Goal: Task Accomplishment & Management: Manage account settings

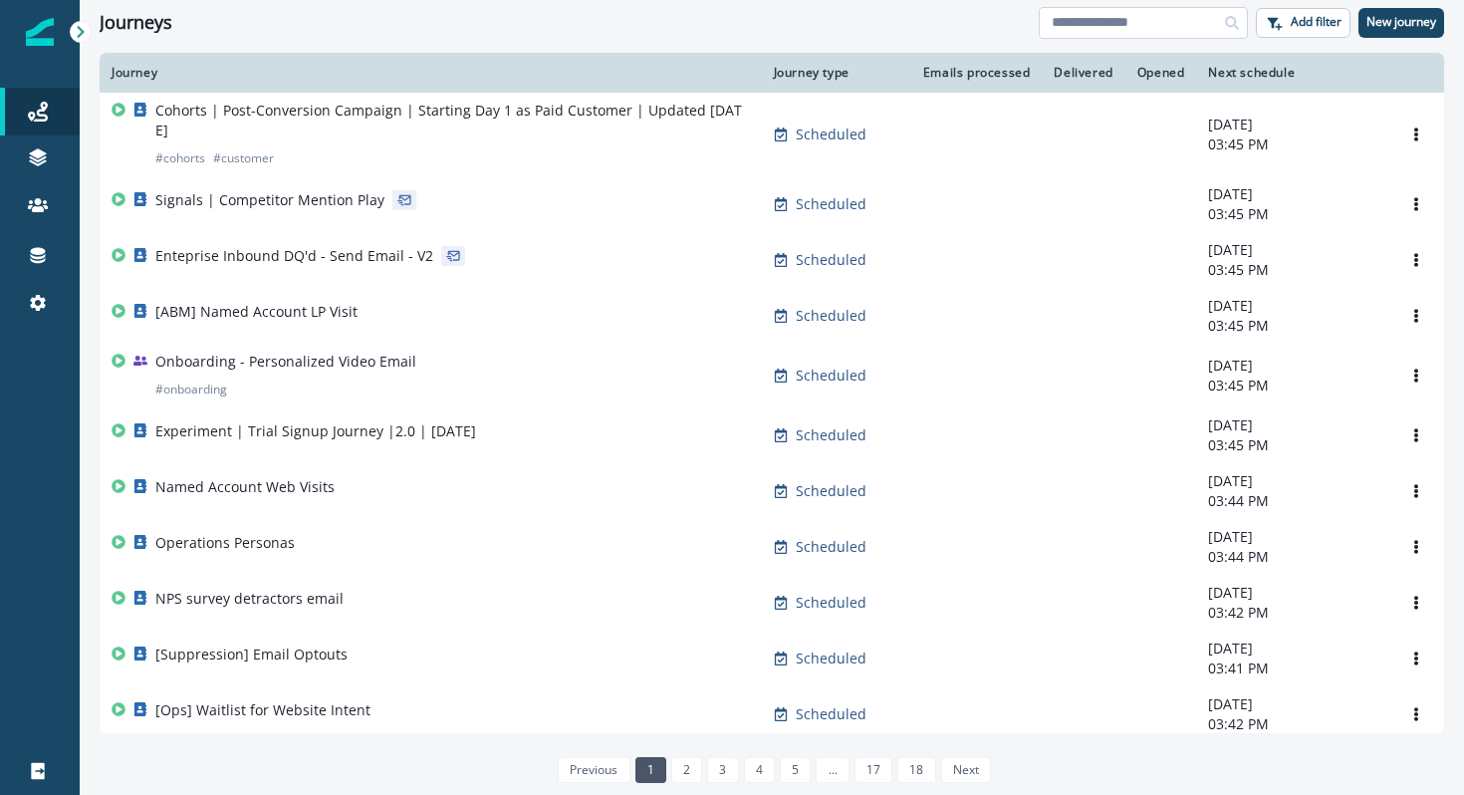
click at [1131, 34] on input at bounding box center [1143, 23] width 209 height 32
type input "*********"
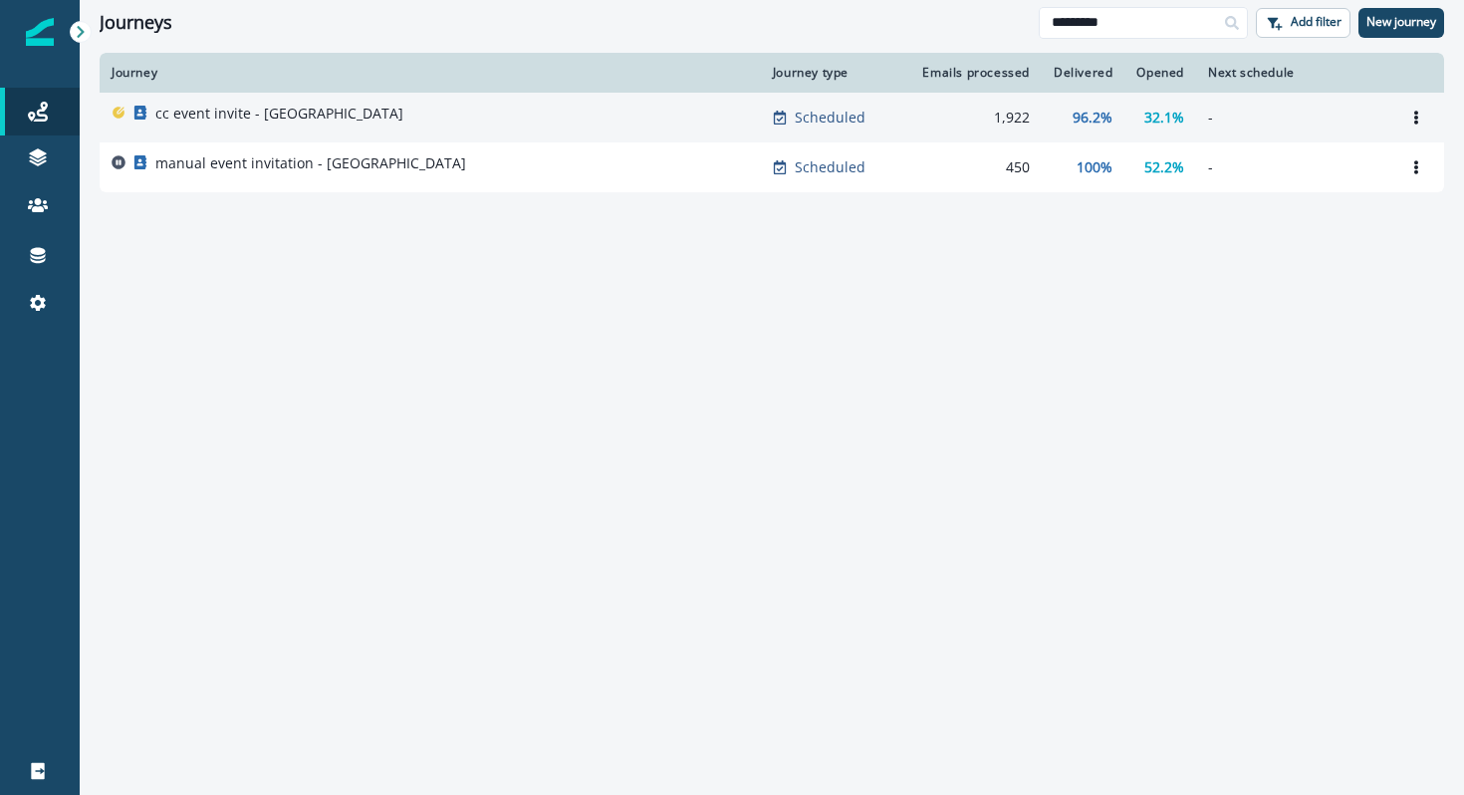
click at [749, 118] on td "cc event invite - [GEOGRAPHIC_DATA]" at bounding box center [430, 118] width 661 height 50
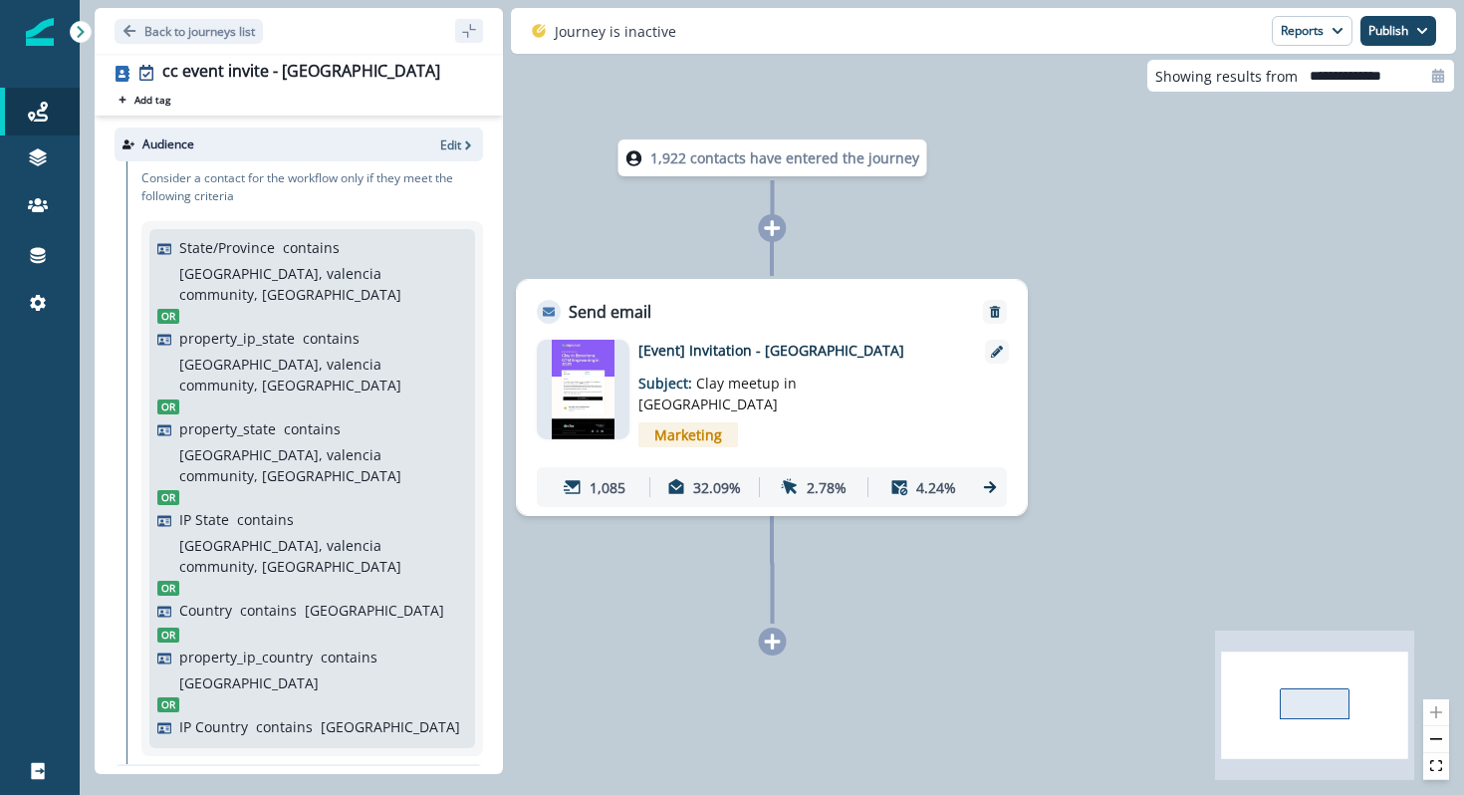
scroll to position [259, 0]
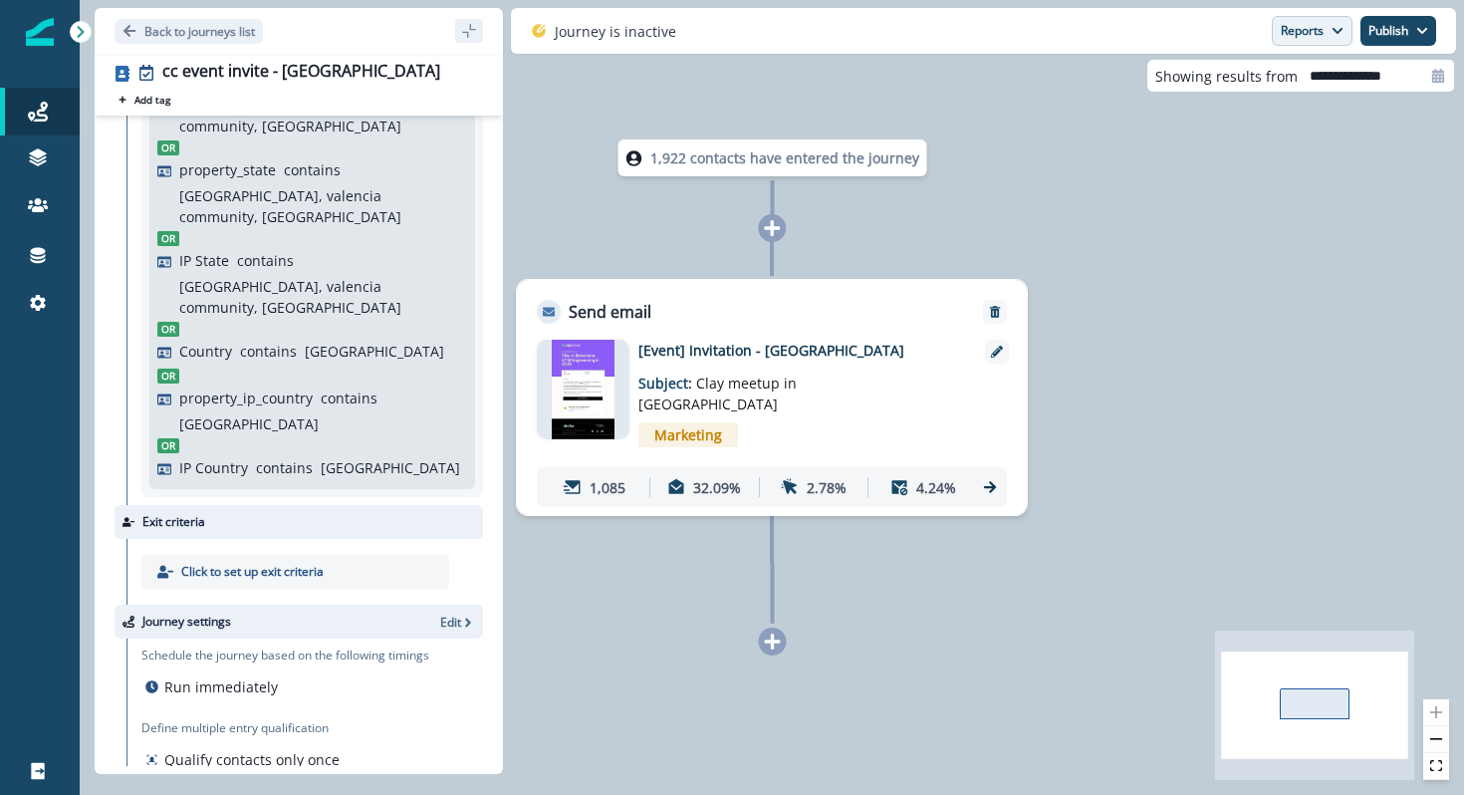
click at [1320, 40] on button "Reports" at bounding box center [1312, 31] width 81 height 30
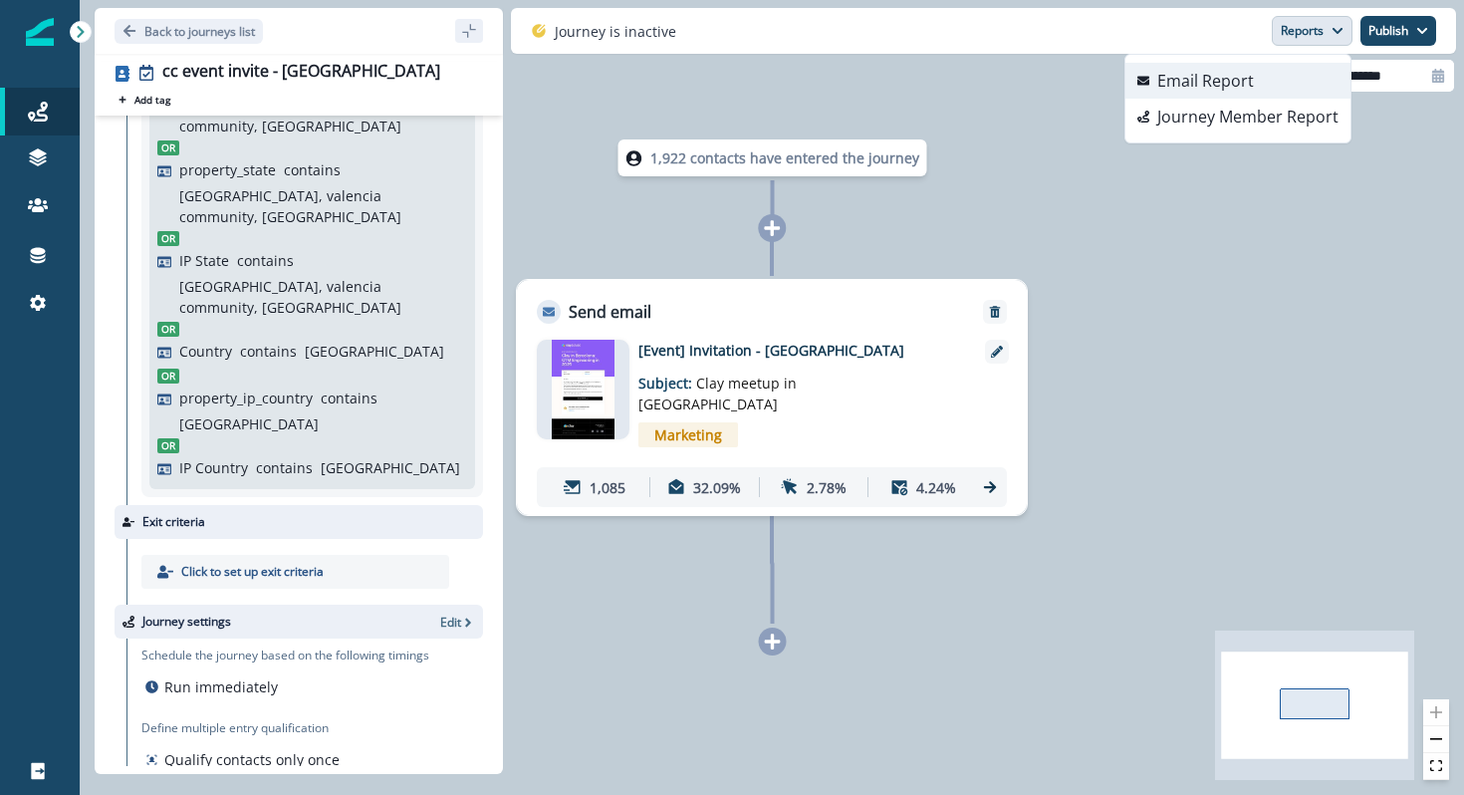
click at [1273, 86] on button "Email Report" at bounding box center [1237, 81] width 225 height 36
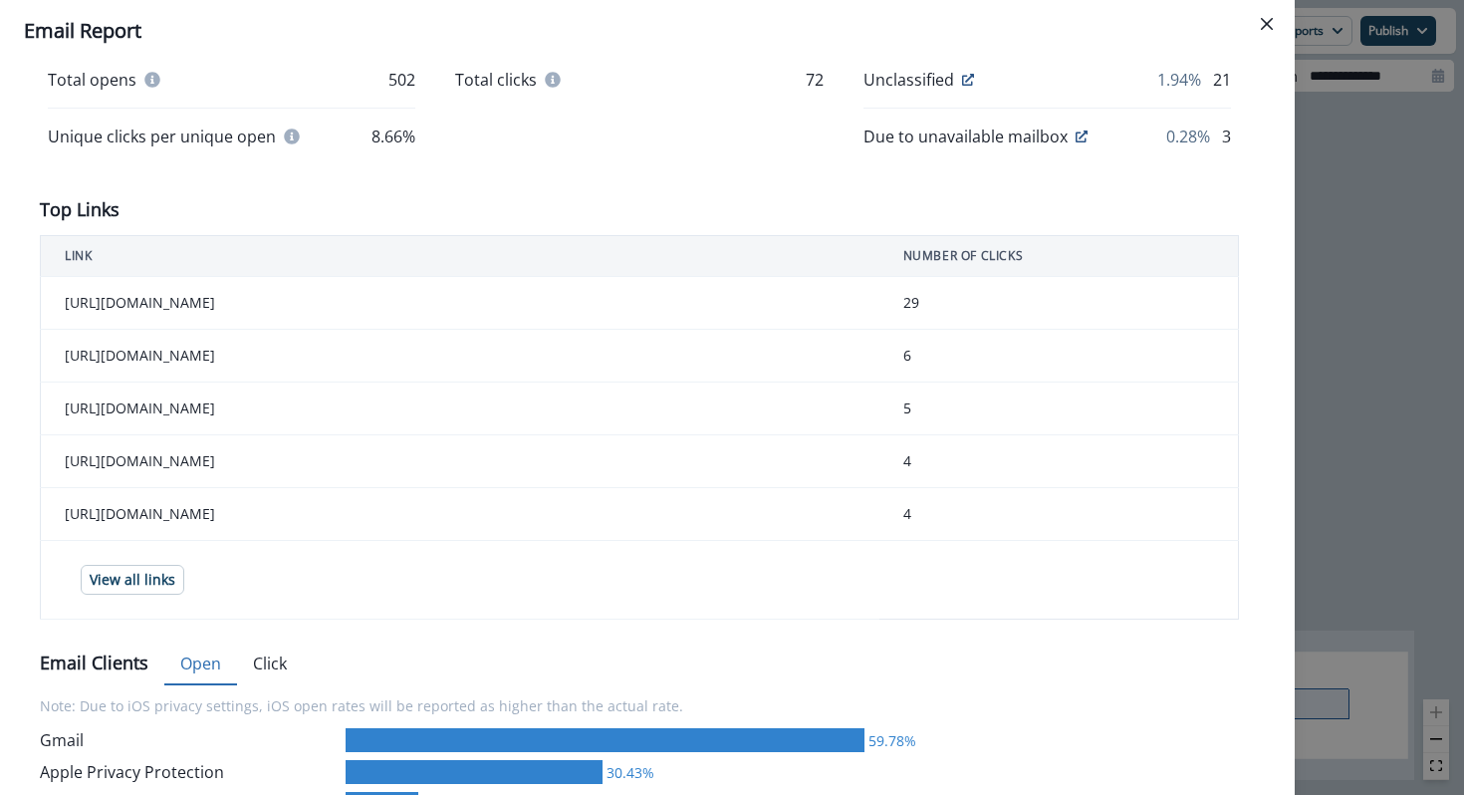
scroll to position [589, 0]
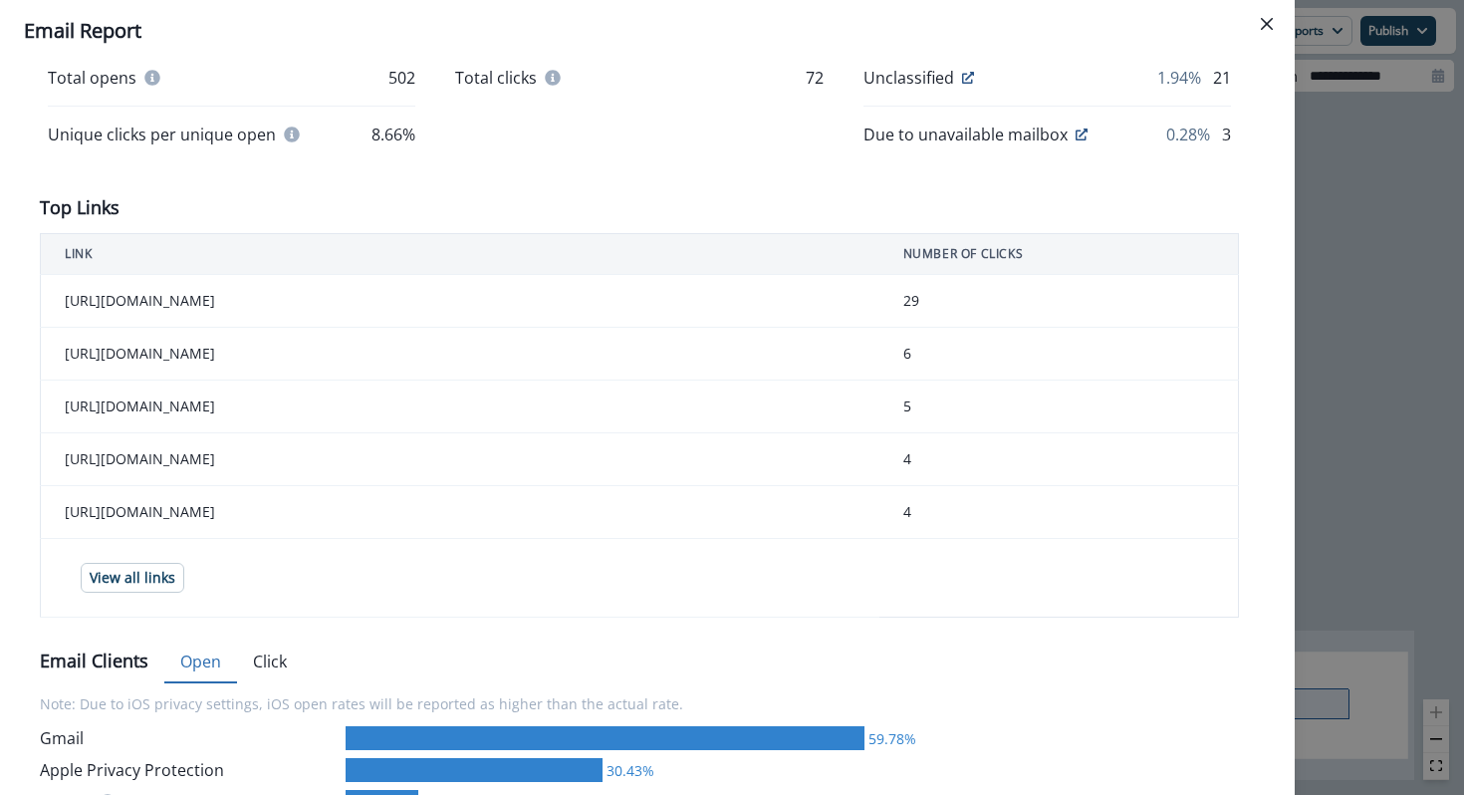
click at [224, 303] on td "https://luma.com/9h0bxahl" at bounding box center [460, 301] width 838 height 53
drag, startPoint x: 245, startPoint y: 304, endPoint x: 78, endPoint y: 302, distance: 167.3
click at [78, 302] on td "https://luma.com/9h0bxahl" at bounding box center [460, 301] width 838 height 53
click at [58, 301] on td "https://luma.com/9h0bxahl" at bounding box center [460, 301] width 838 height 53
copy td "https://luma.com/9h0bxahl"
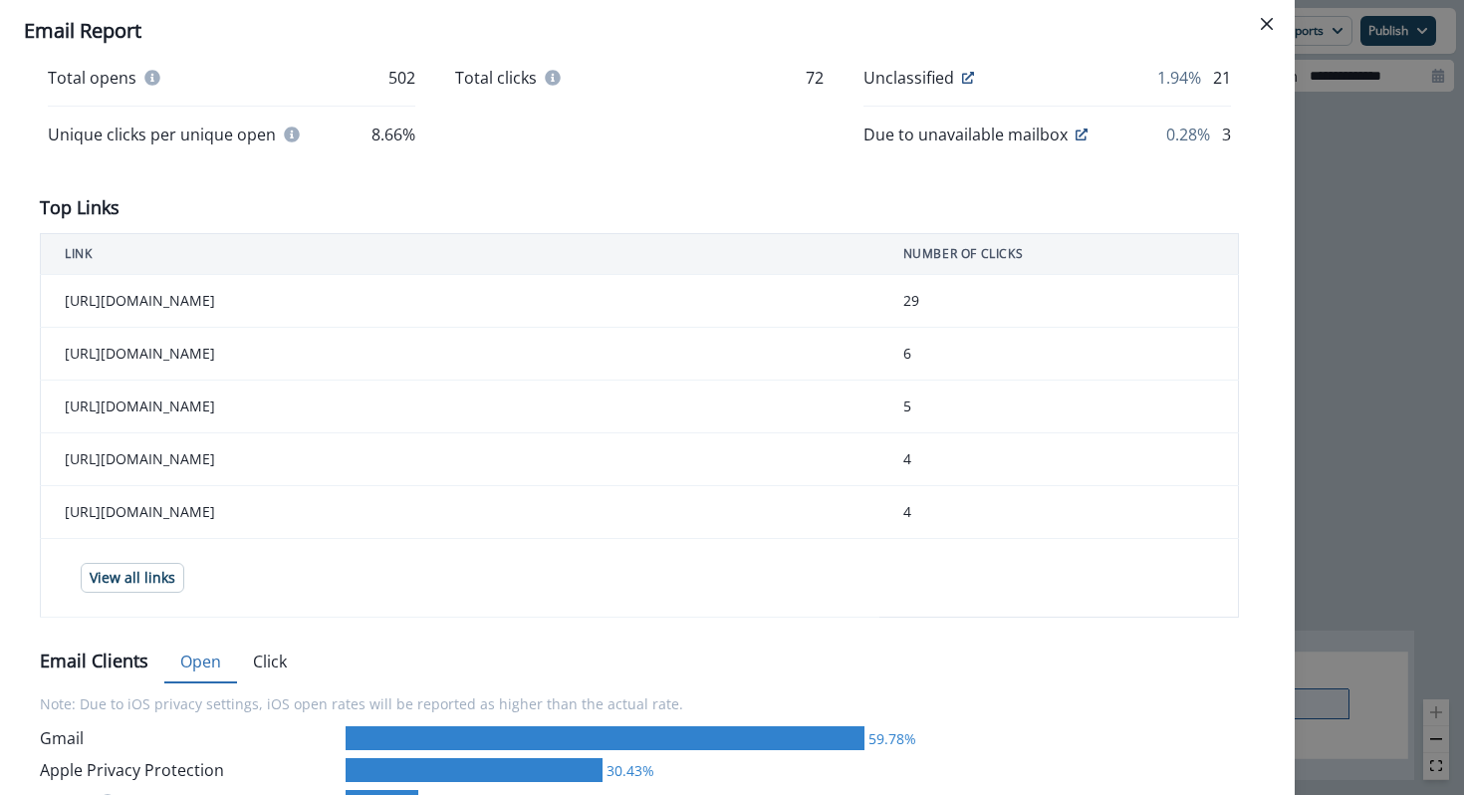
click at [1082, 67] on div "Unclassified 1.94% 21" at bounding box center [1046, 78] width 367 height 24
click at [1375, 179] on div "**********" at bounding box center [732, 397] width 1464 height 795
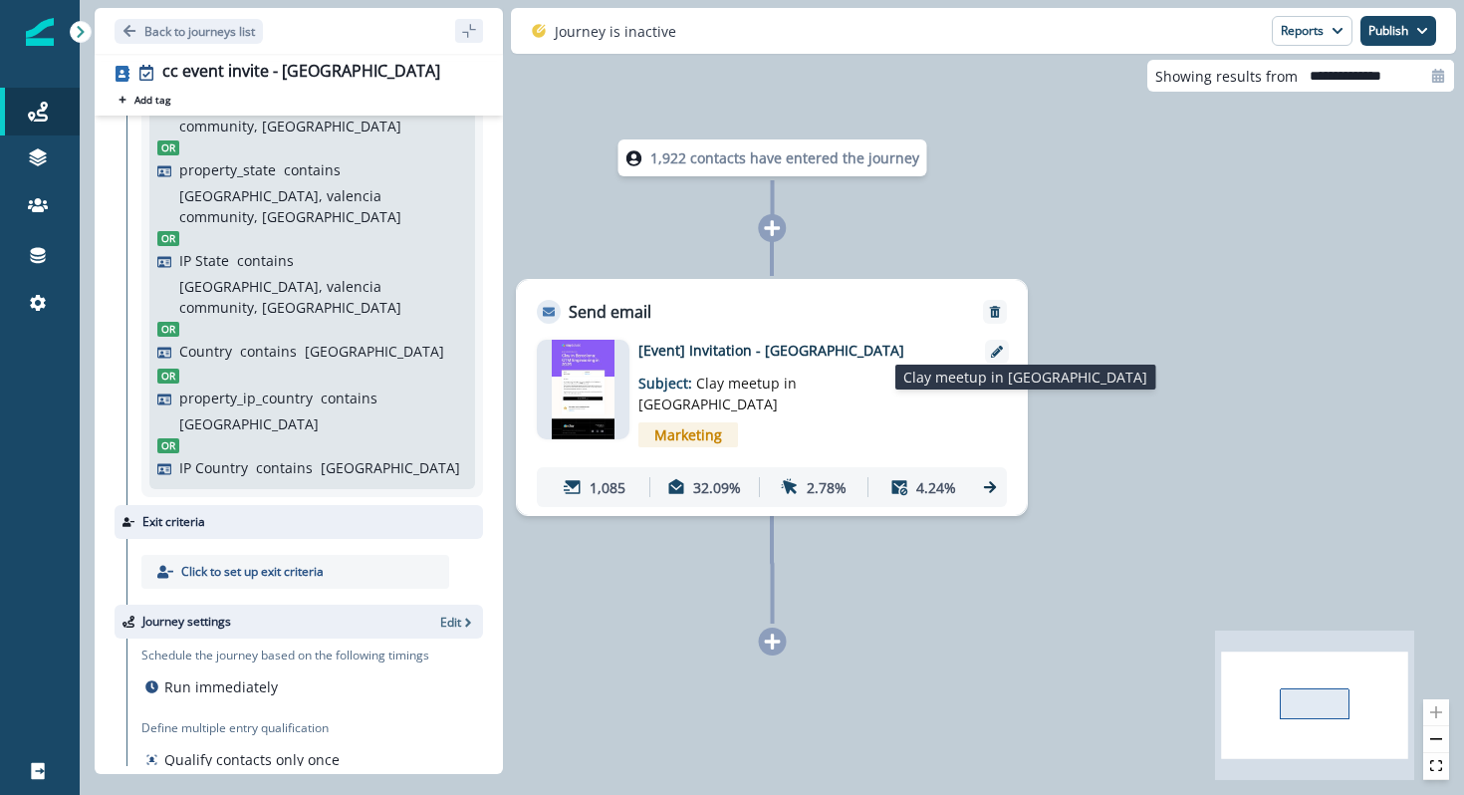
click at [771, 392] on p "Subject: Clay meetup in Barcelona" at bounding box center [762, 387] width 249 height 54
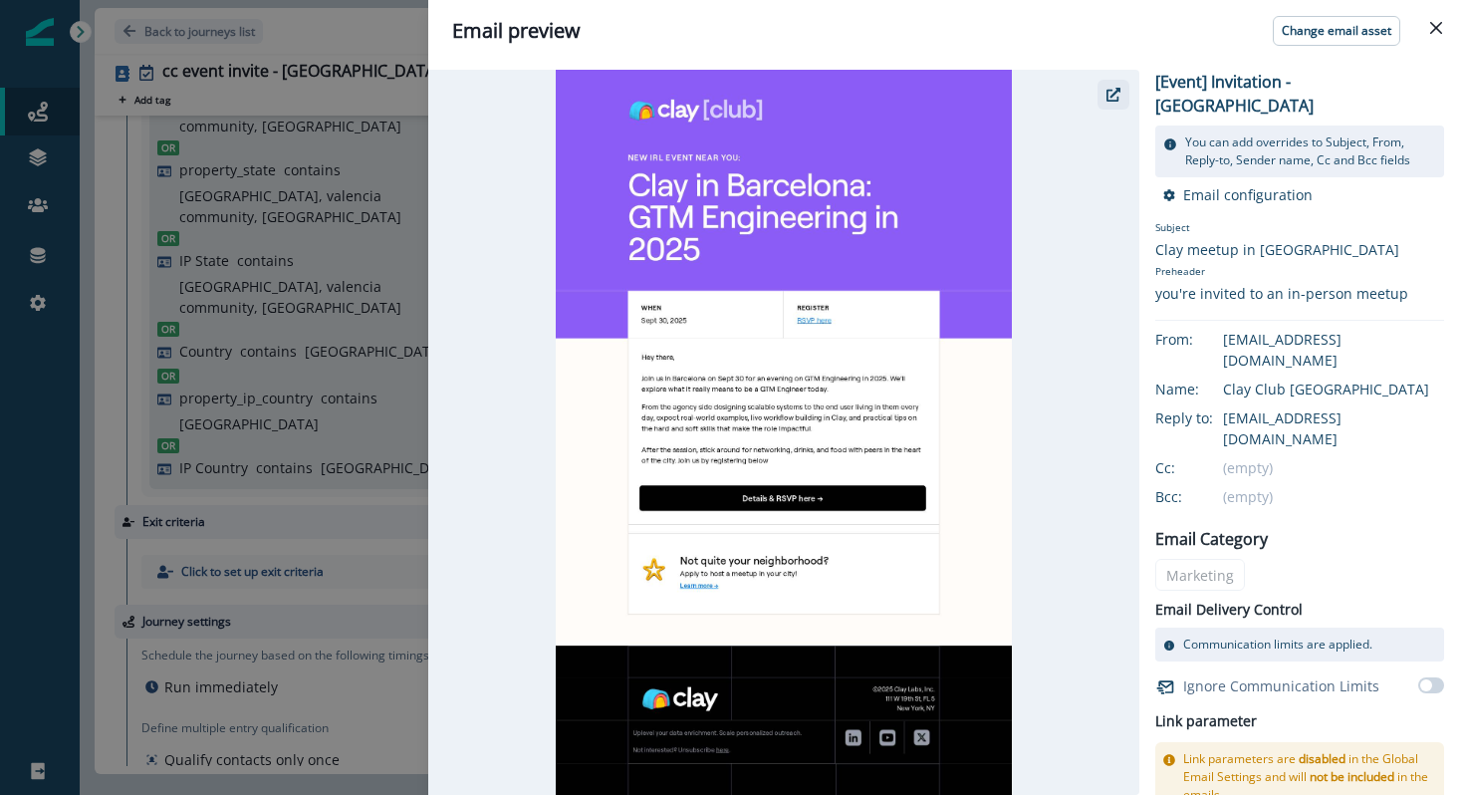
click at [1118, 89] on icon "button" at bounding box center [1113, 95] width 14 height 14
click at [115, 412] on div "Email preview Change email asset [Event] Invitation - Barcelona You can add ove…" at bounding box center [732, 397] width 1464 height 795
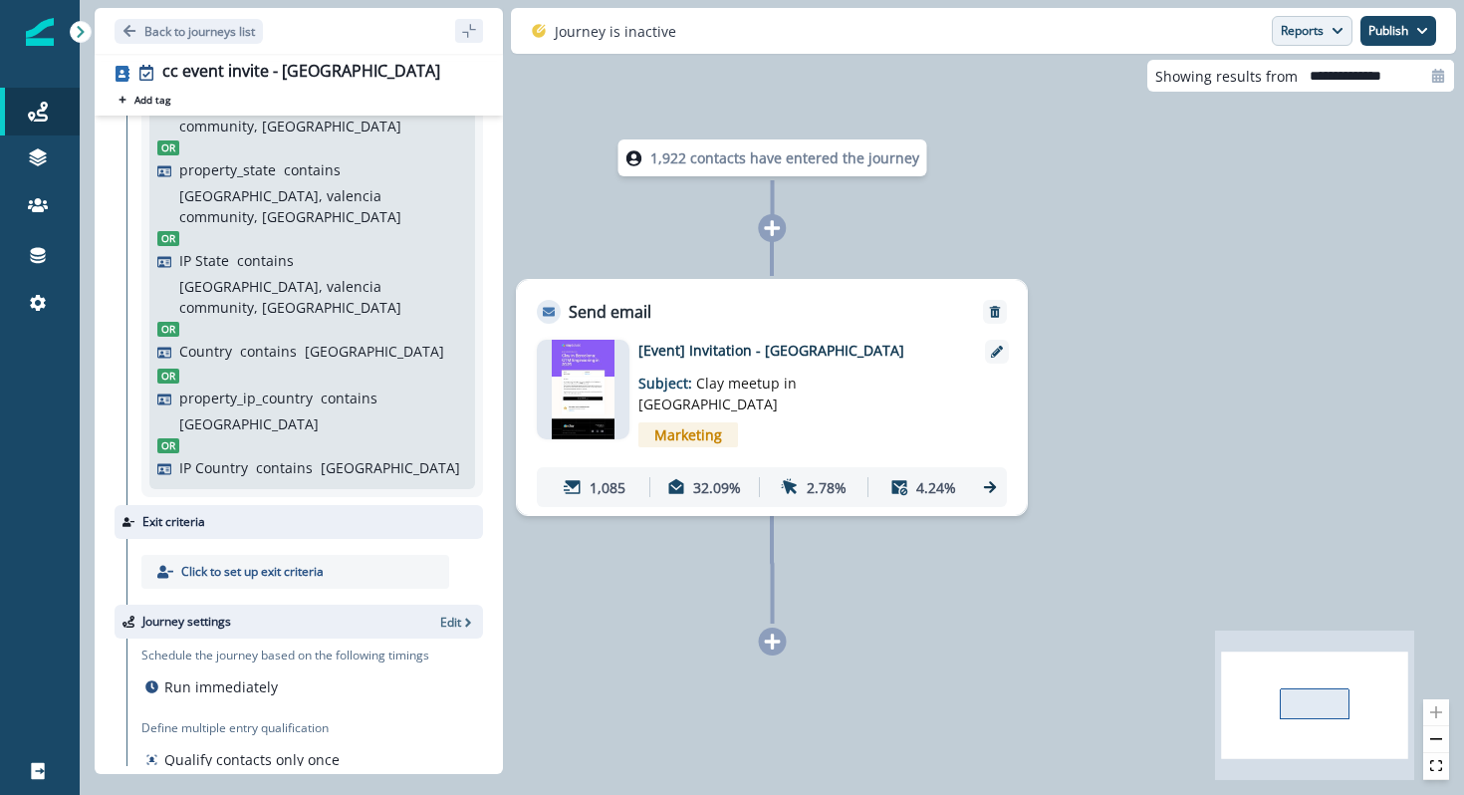
click at [1283, 33] on button "Reports" at bounding box center [1312, 31] width 81 height 30
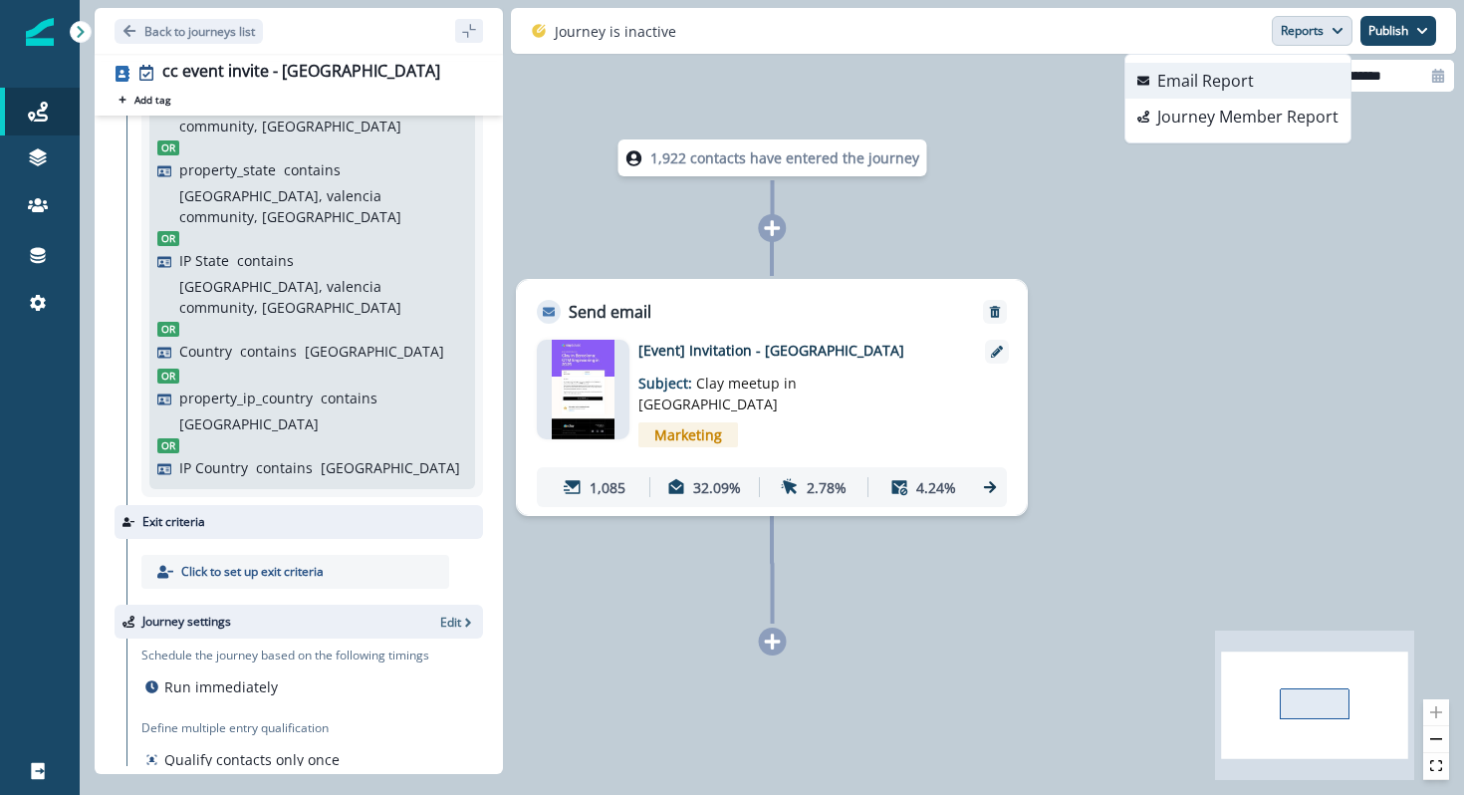
click at [1241, 75] on p "Email Report" at bounding box center [1205, 81] width 97 height 24
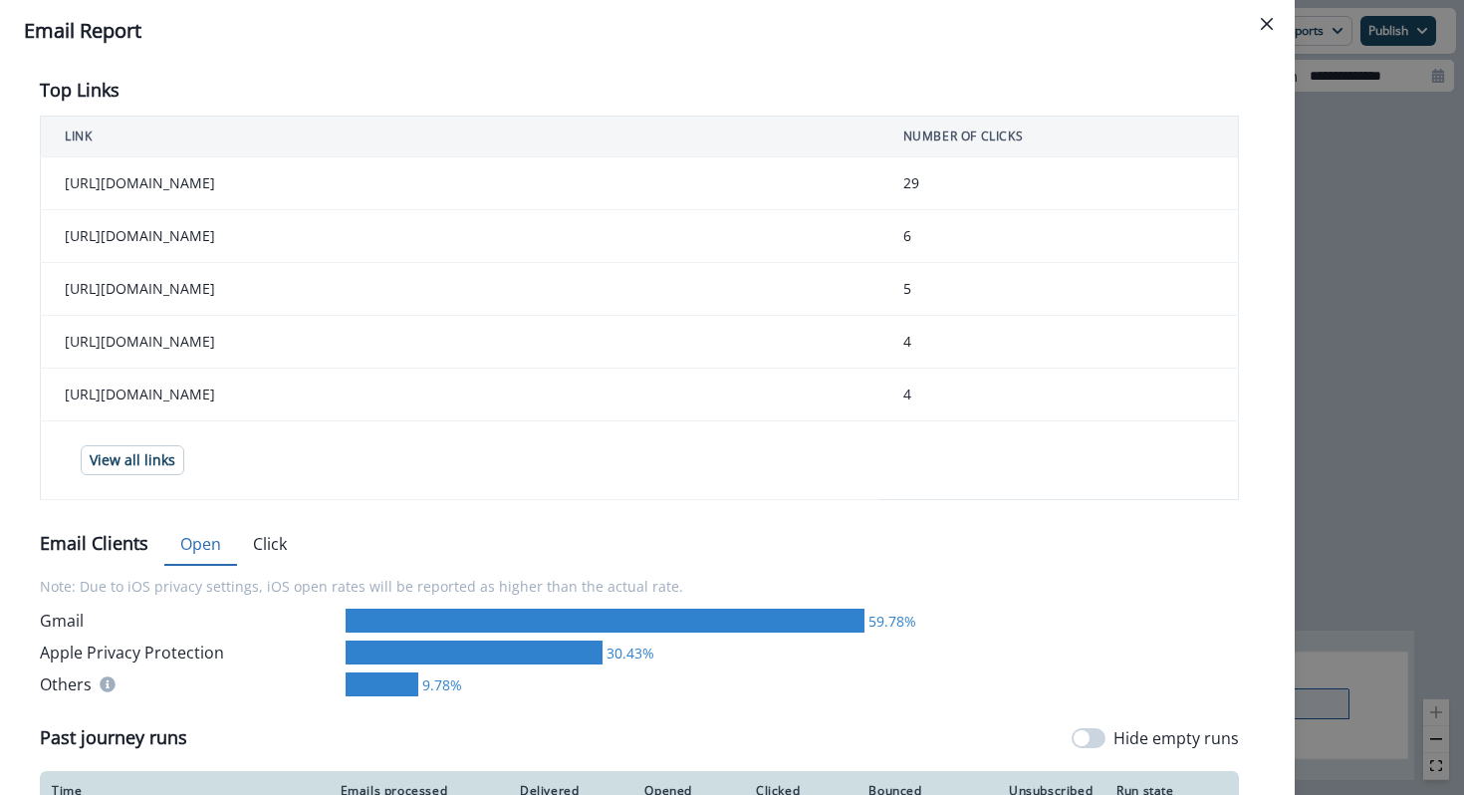
scroll to position [905, 0]
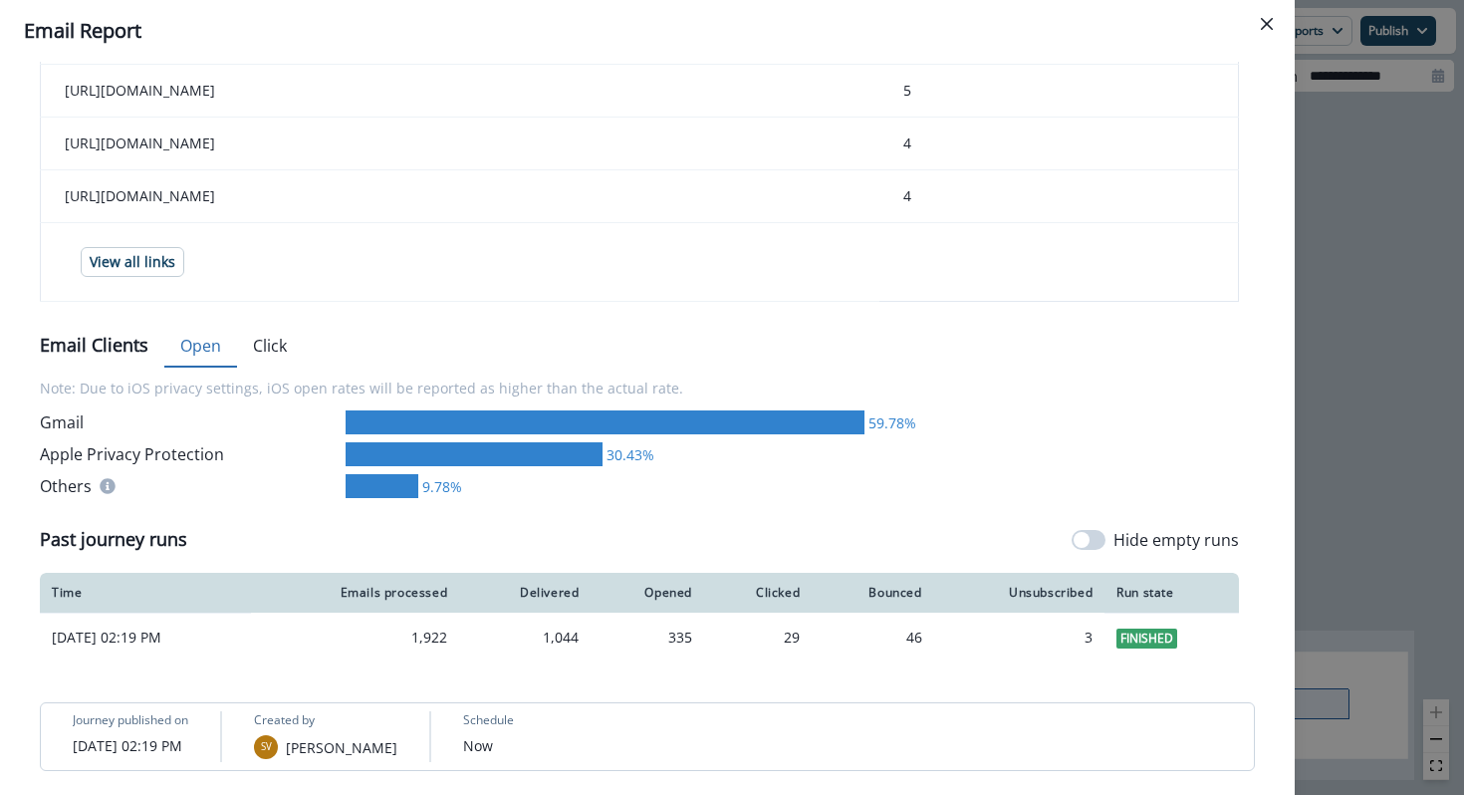
click at [1303, 599] on div "**********" at bounding box center [732, 397] width 1464 height 795
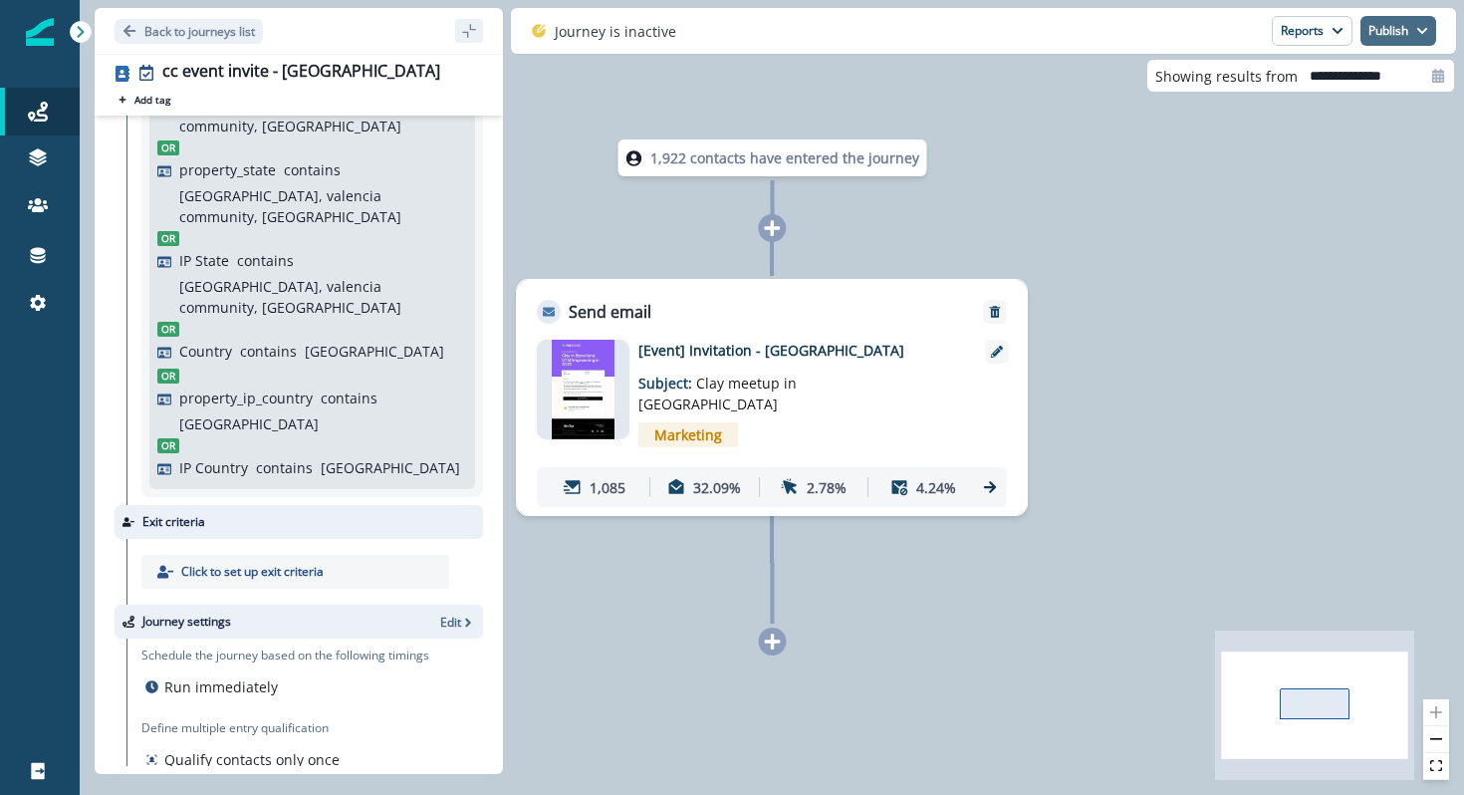
click at [1401, 36] on button "Publish" at bounding box center [1398, 31] width 76 height 30
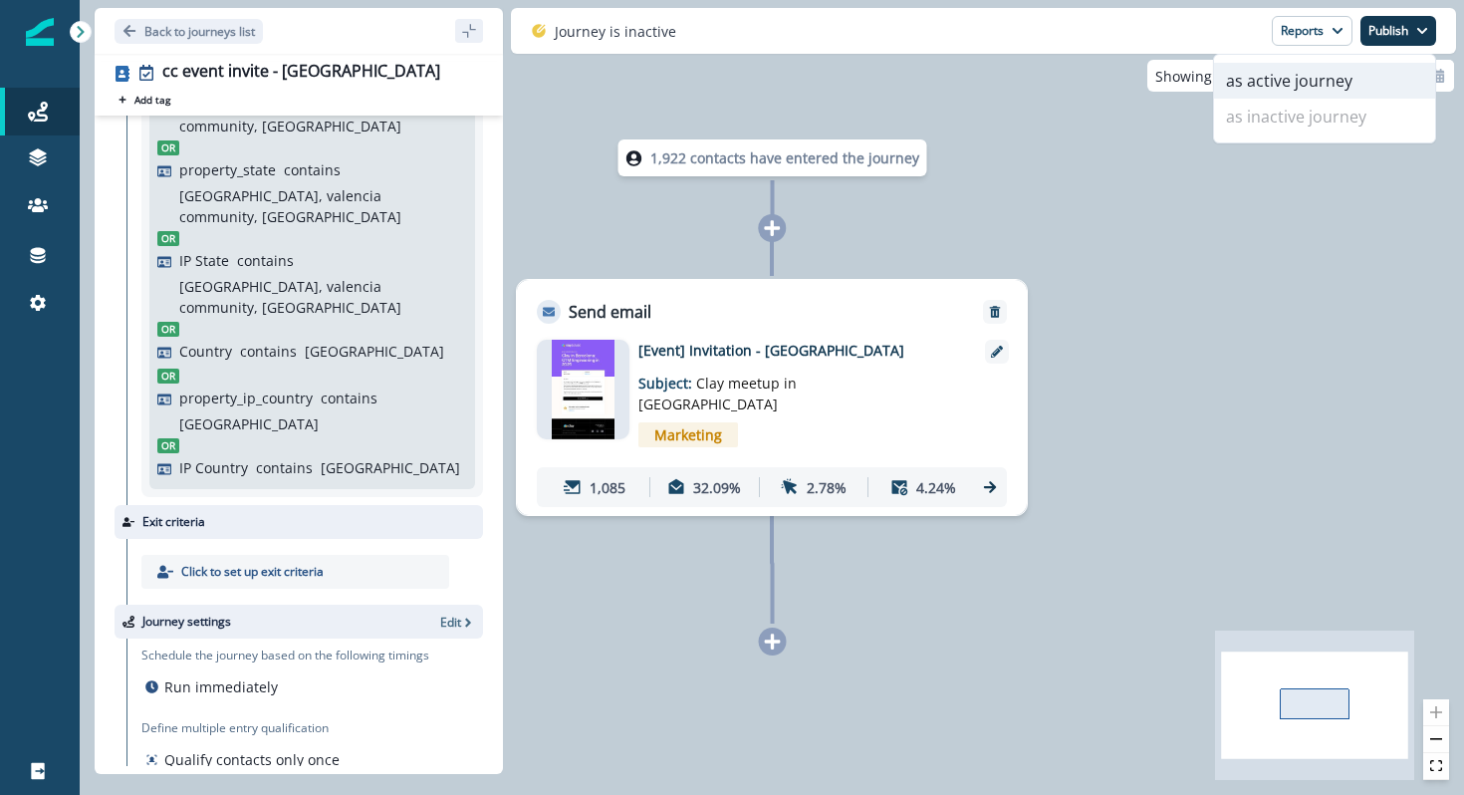
click at [1351, 79] on button "as active journey" at bounding box center [1324, 81] width 221 height 36
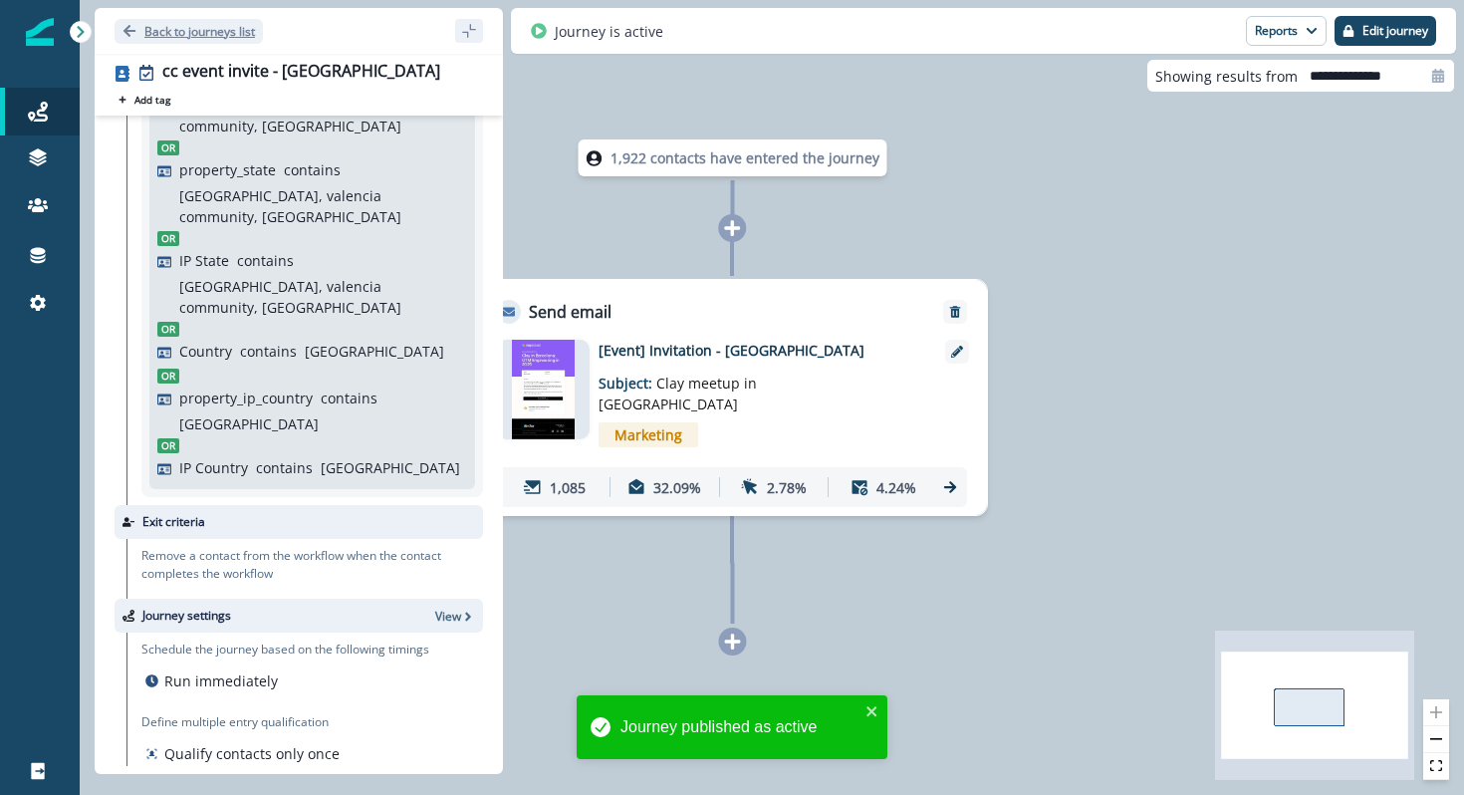
scroll to position [253, 0]
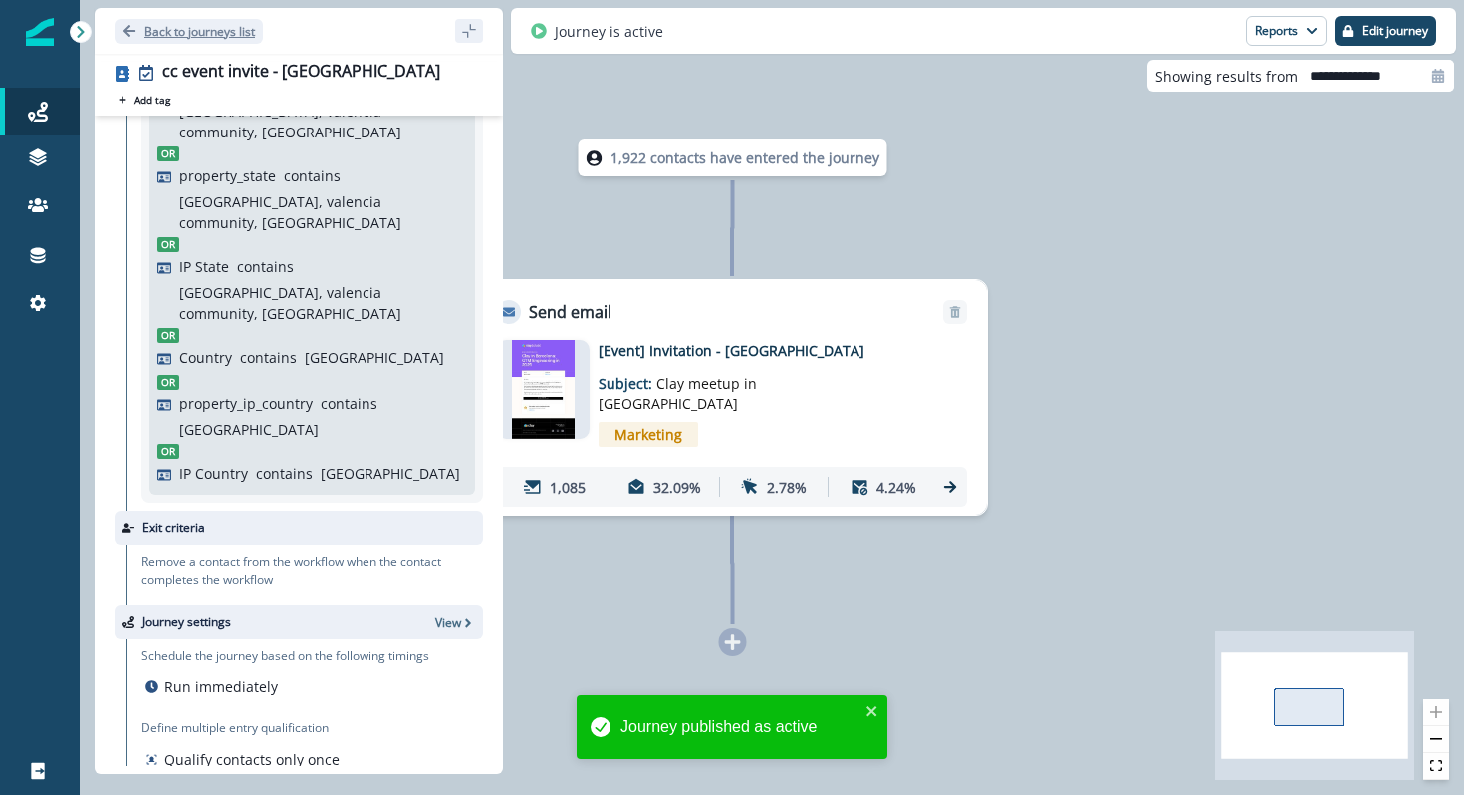
click at [220, 32] on p "Back to journeys list" at bounding box center [199, 31] width 111 height 17
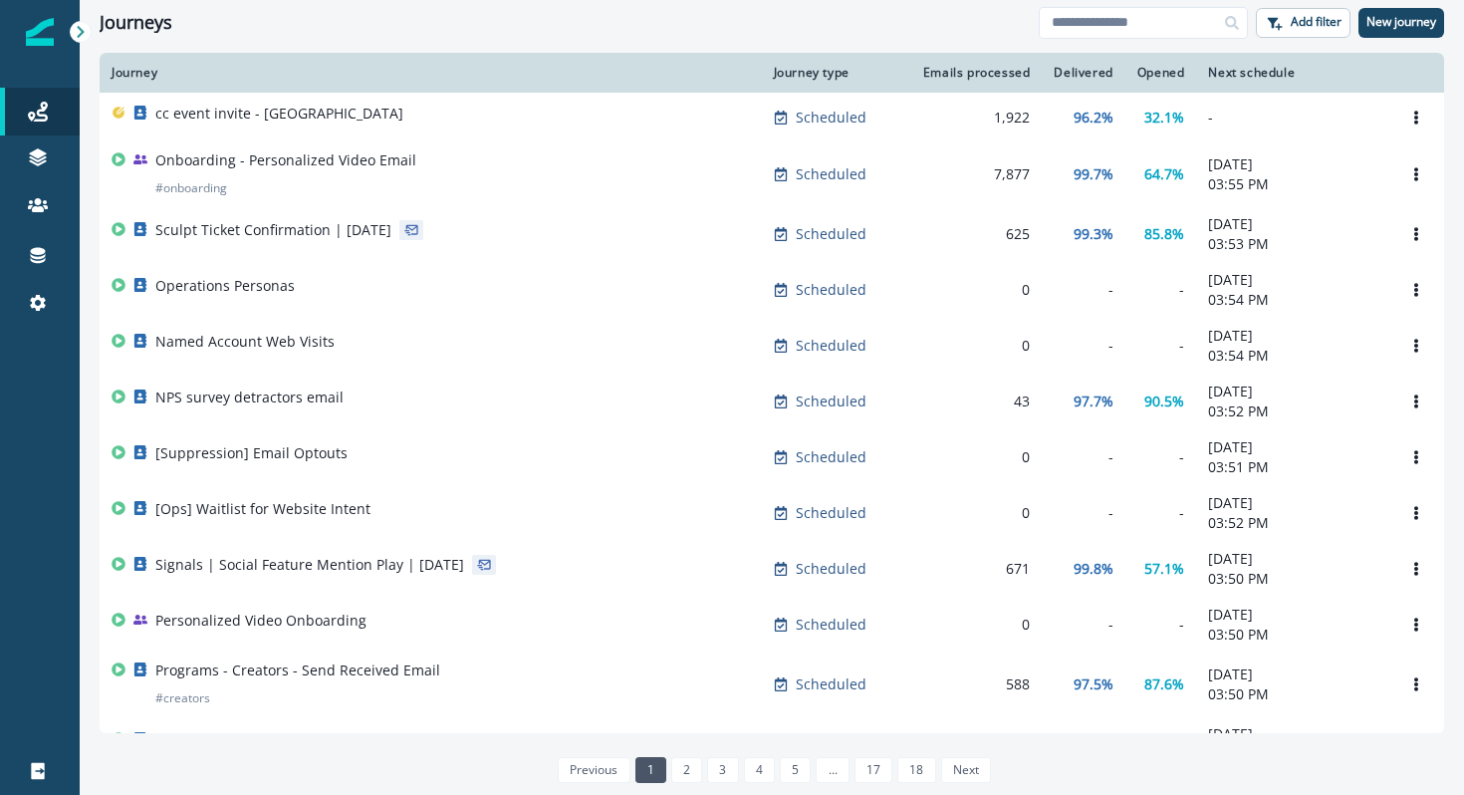
click at [719, 115] on div "cc event invite - barcelona" at bounding box center [431, 118] width 638 height 28
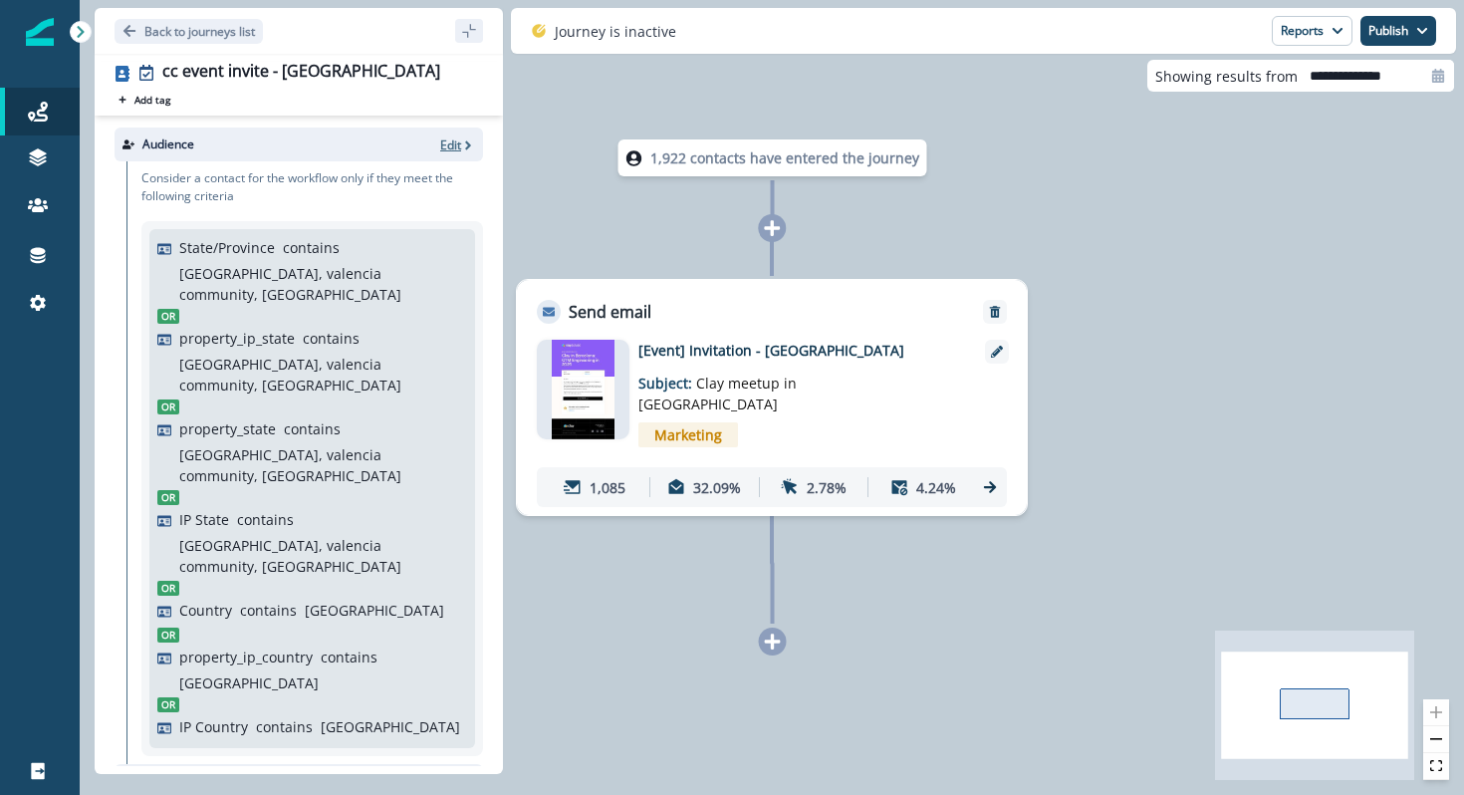
click at [456, 141] on p "Edit" at bounding box center [450, 144] width 21 height 17
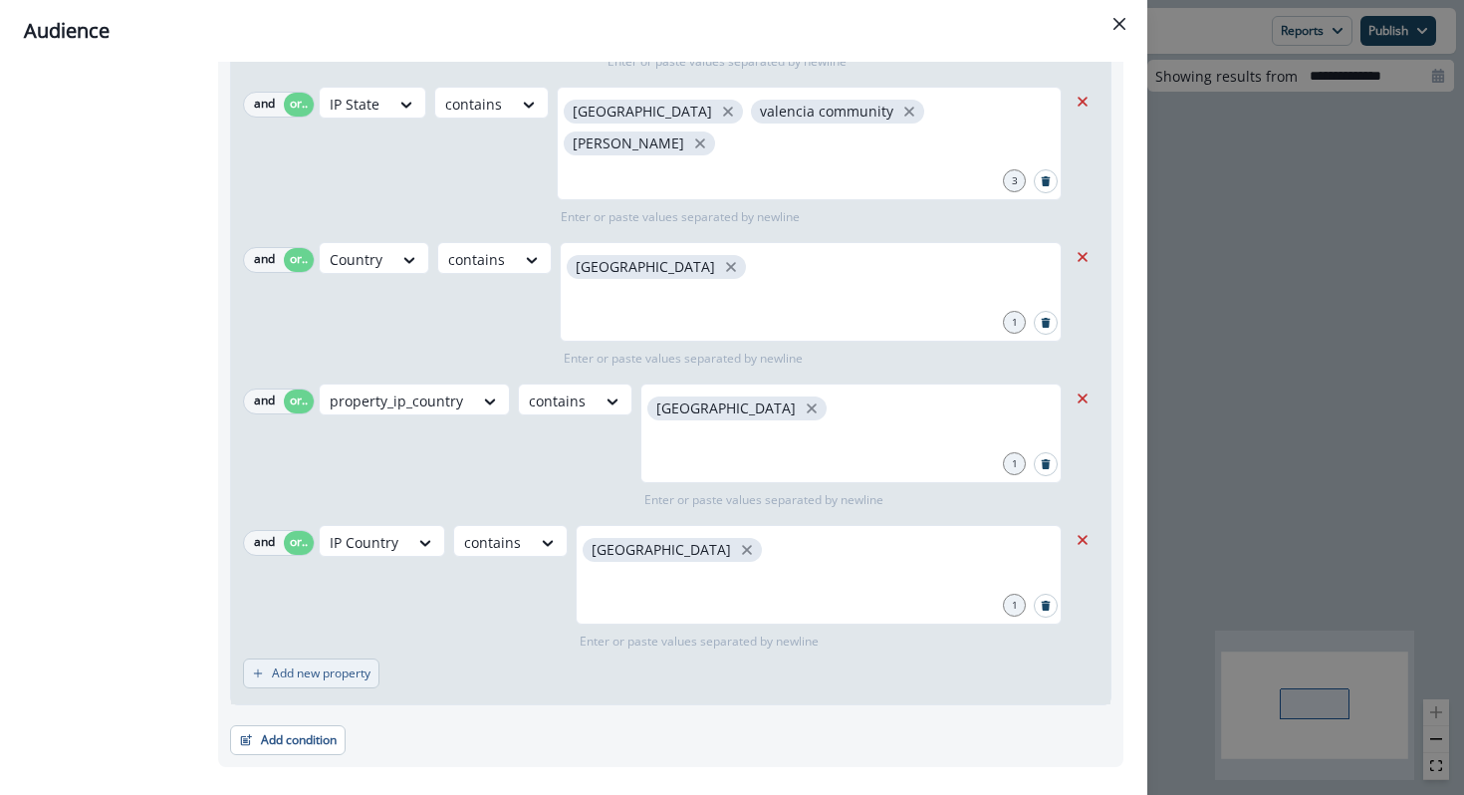
click at [291, 666] on p "Add new property" at bounding box center [321, 673] width 99 height 14
click at [295, 672] on button "or" at bounding box center [299, 684] width 30 height 24
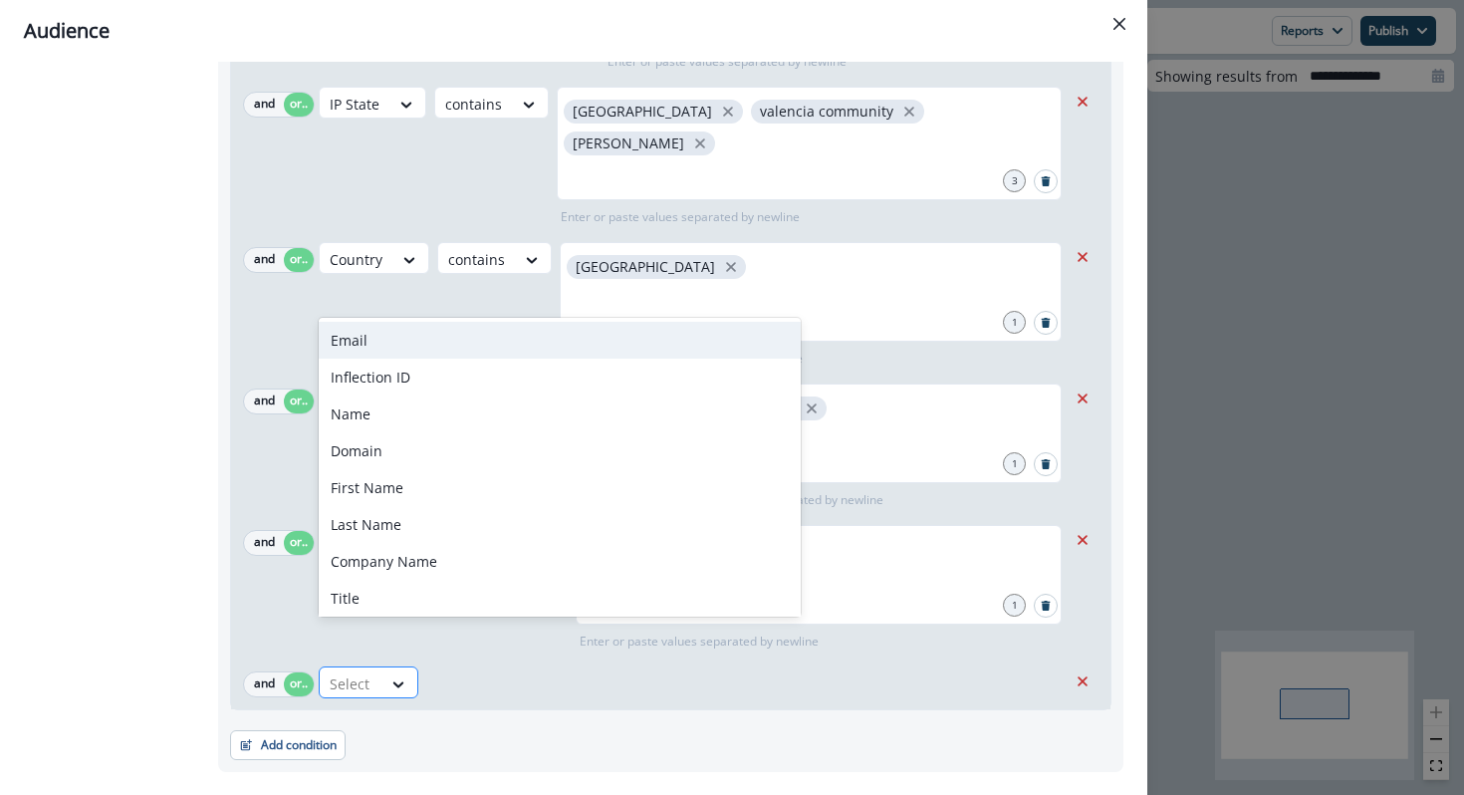
click at [372, 667] on div "Select" at bounding box center [351, 683] width 62 height 33
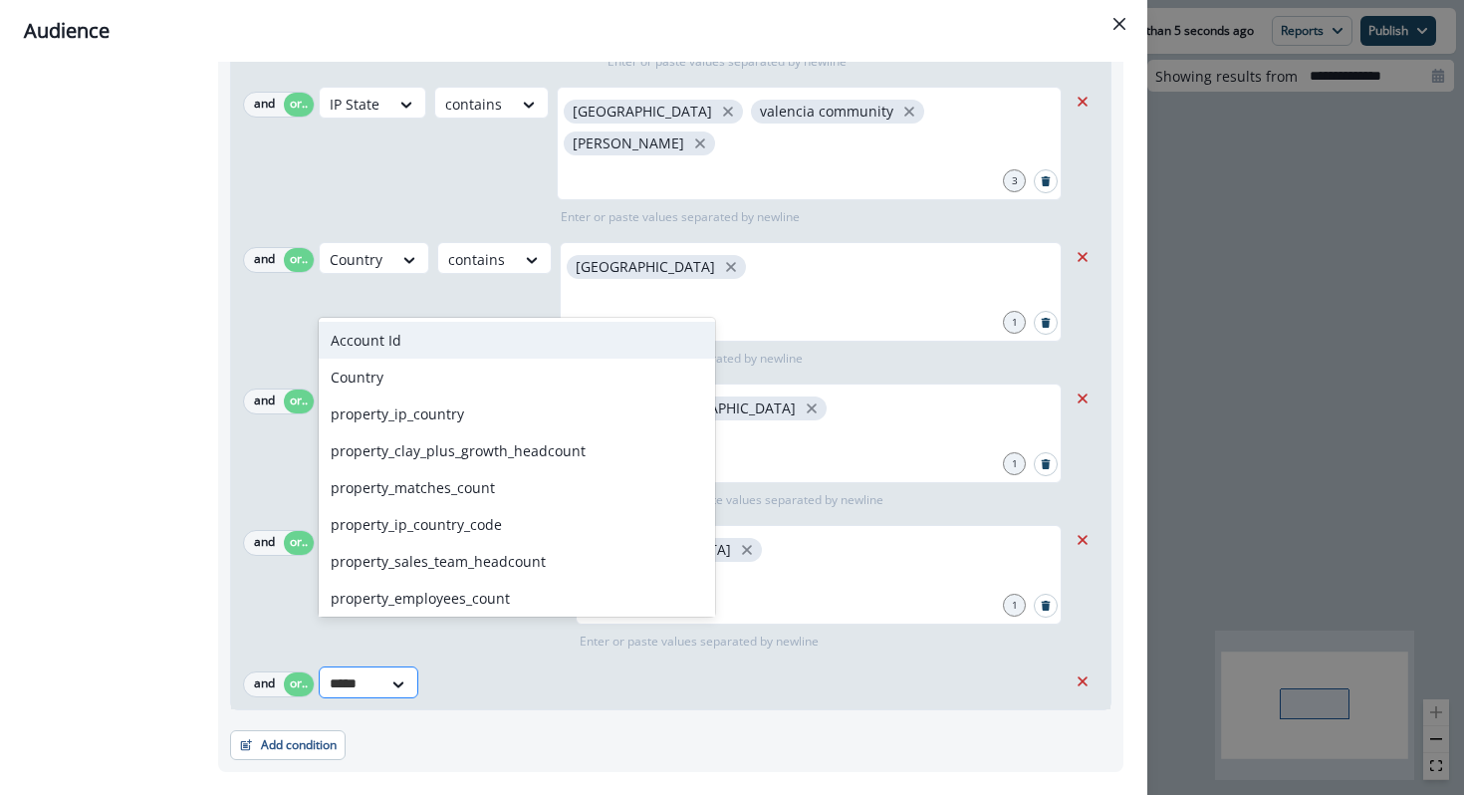
type input "******"
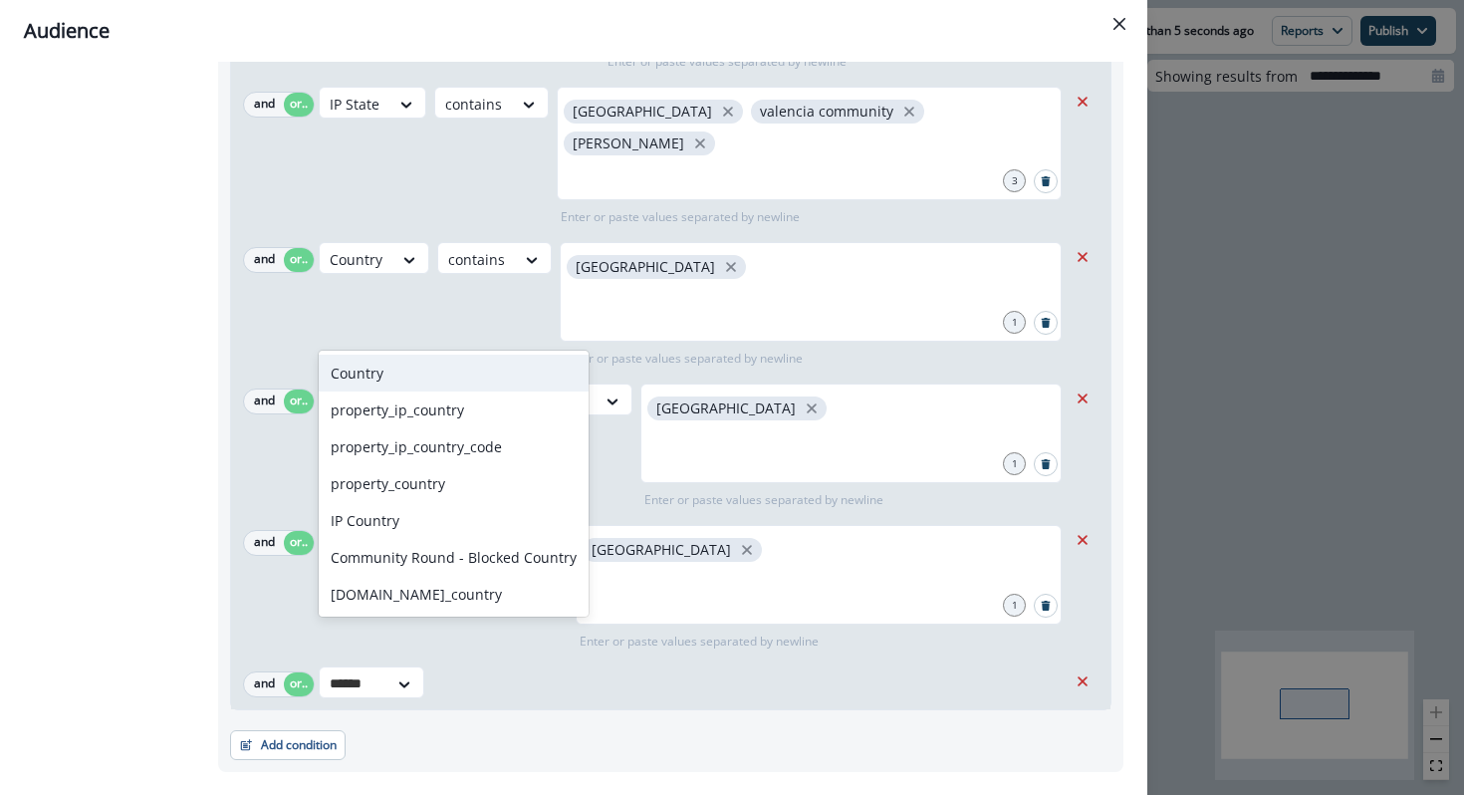
click at [459, 385] on div "Country" at bounding box center [454, 372] width 270 height 37
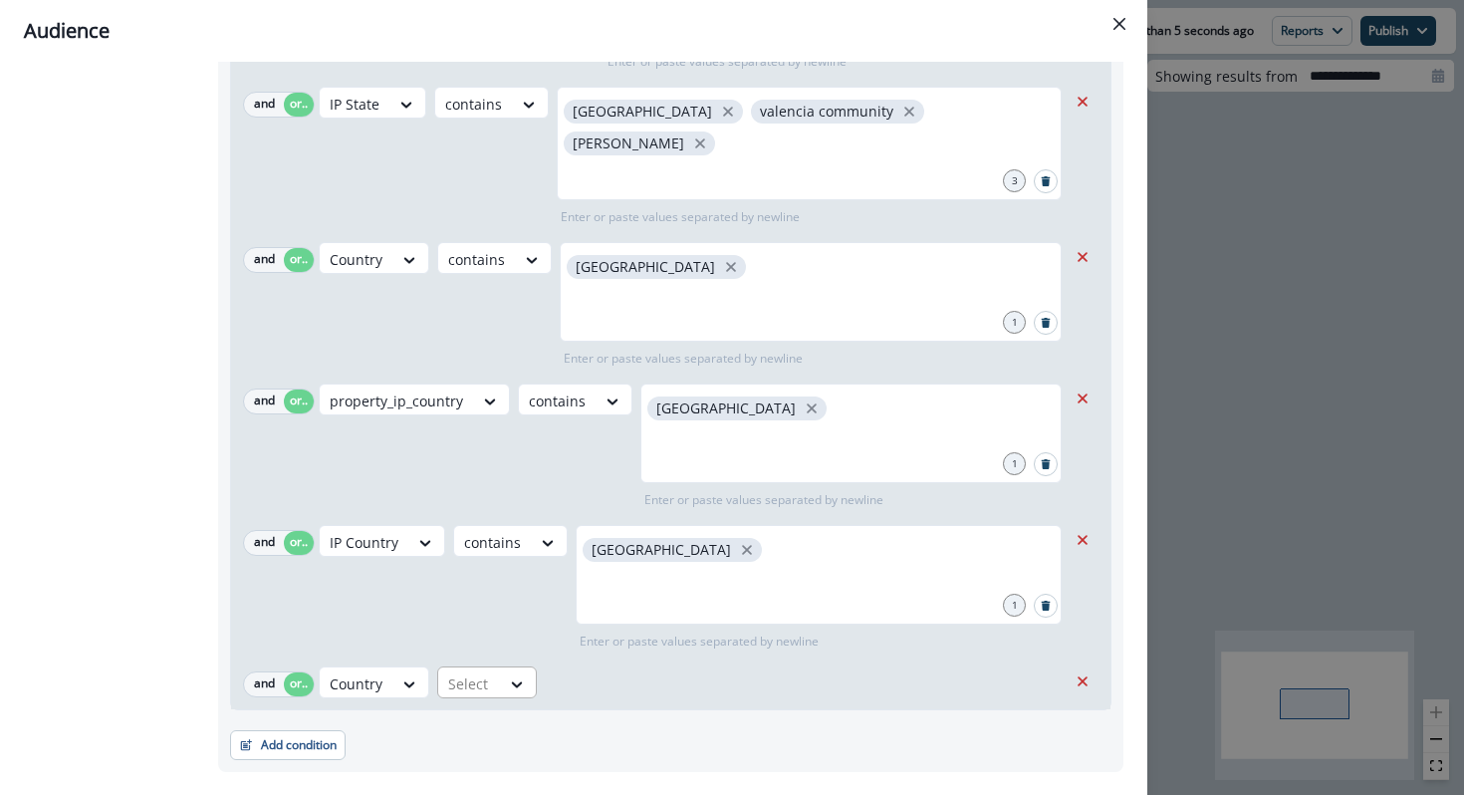
click at [493, 667] on div "Select" at bounding box center [469, 683] width 62 height 33
type input "***"
click at [528, 552] on div "contains" at bounding box center [503, 557] width 135 height 37
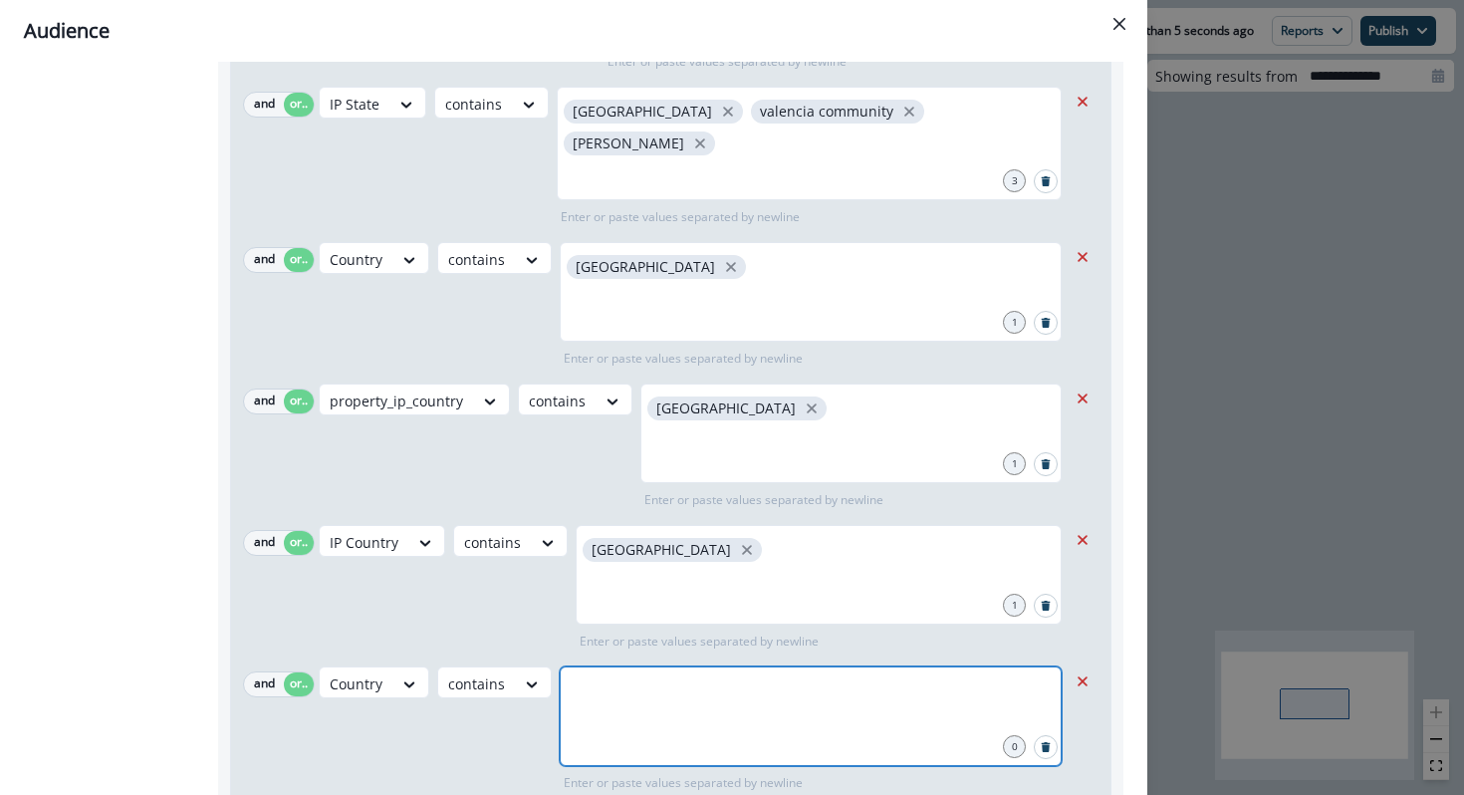
click at [626, 671] on input "text" at bounding box center [811, 691] width 496 height 40
type input "*****"
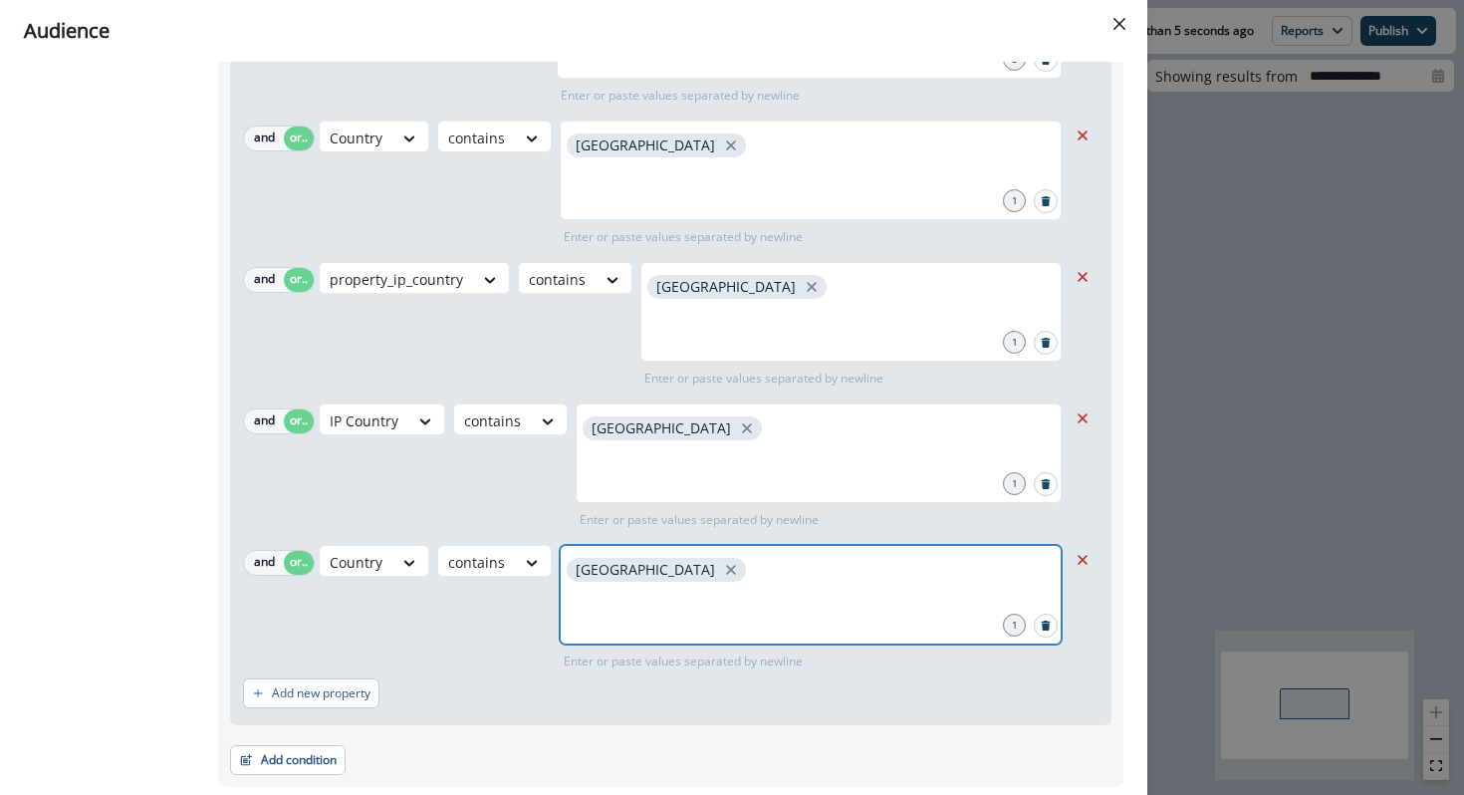
scroll to position [745, 0]
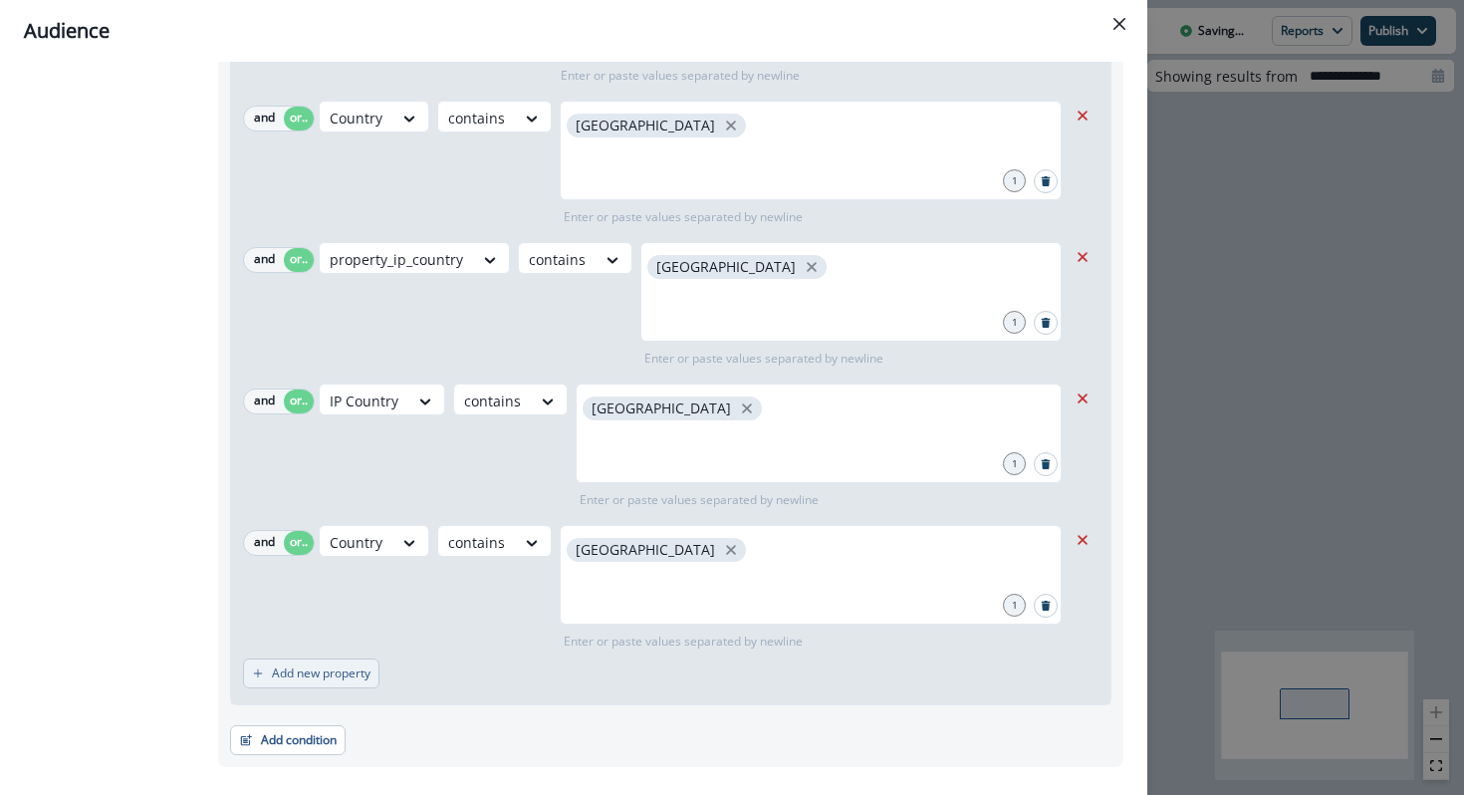
click at [317, 666] on p "Add new property" at bounding box center [321, 673] width 99 height 14
click at [301, 672] on button "or" at bounding box center [299, 684] width 30 height 24
click at [409, 674] on div at bounding box center [398, 684] width 34 height 20
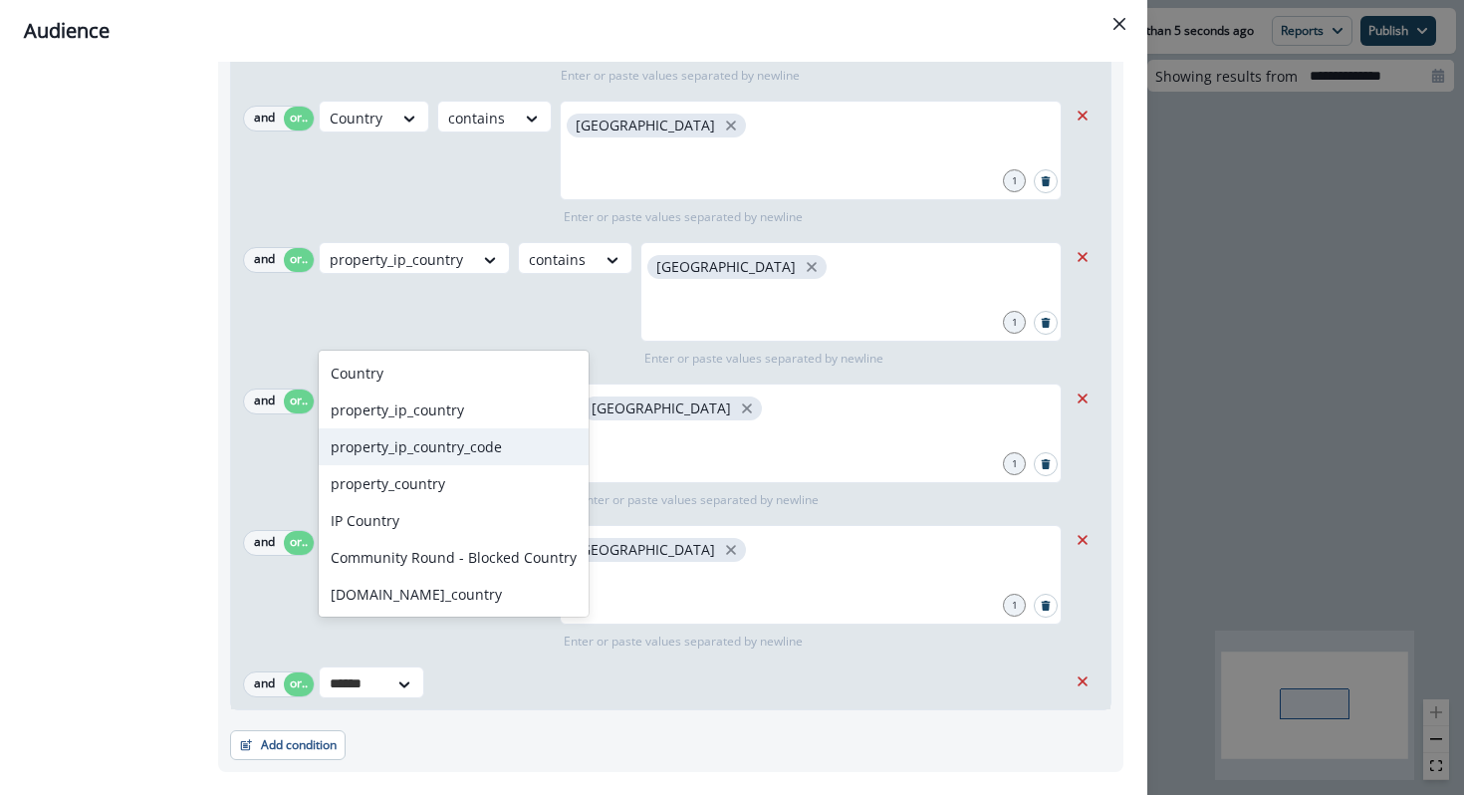
type input "*******"
click at [479, 409] on div "property_ip_country" at bounding box center [454, 409] width 270 height 37
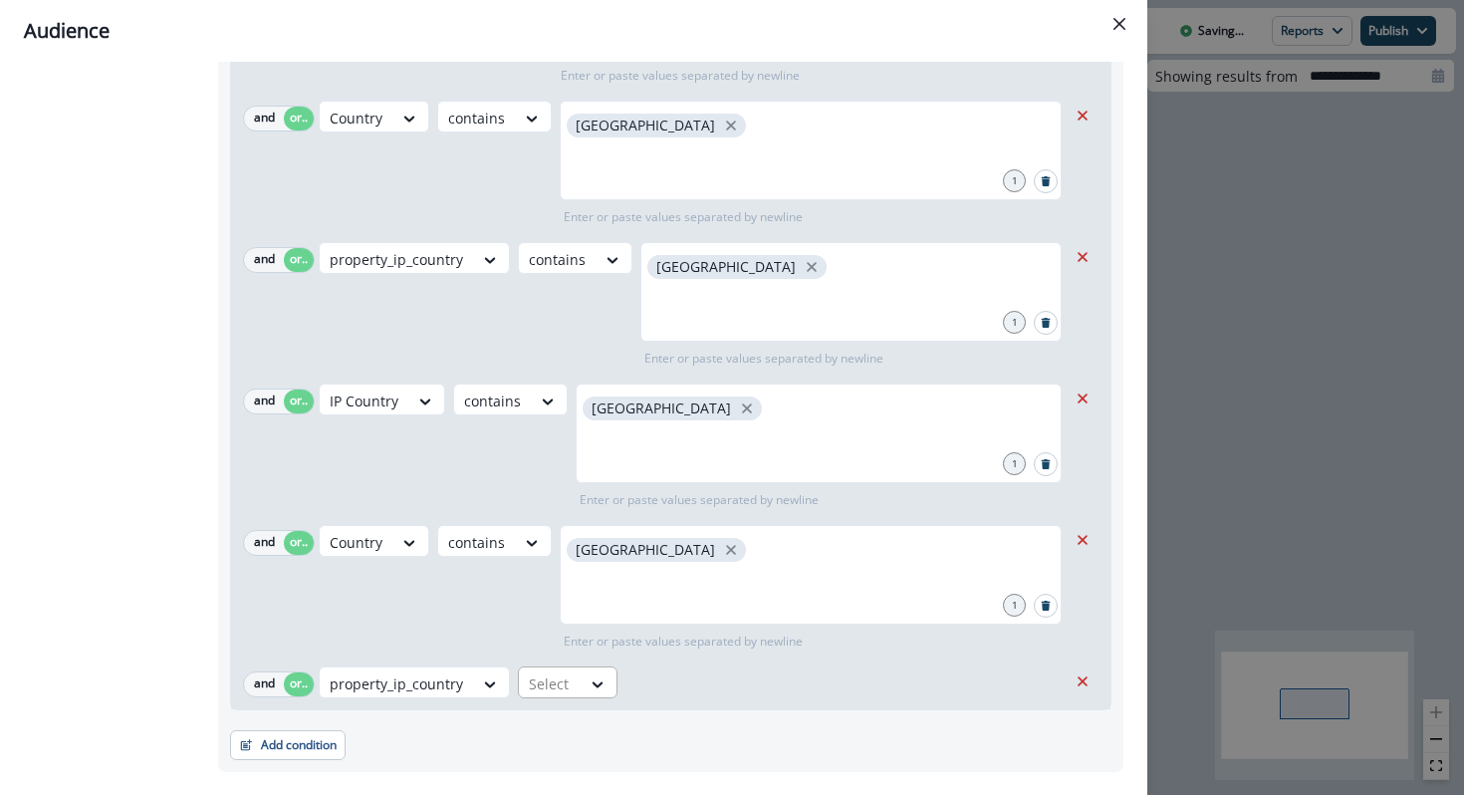
click at [575, 667] on div "Select" at bounding box center [550, 683] width 62 height 33
type input "***"
click at [593, 565] on div "contains" at bounding box center [582, 557] width 135 height 37
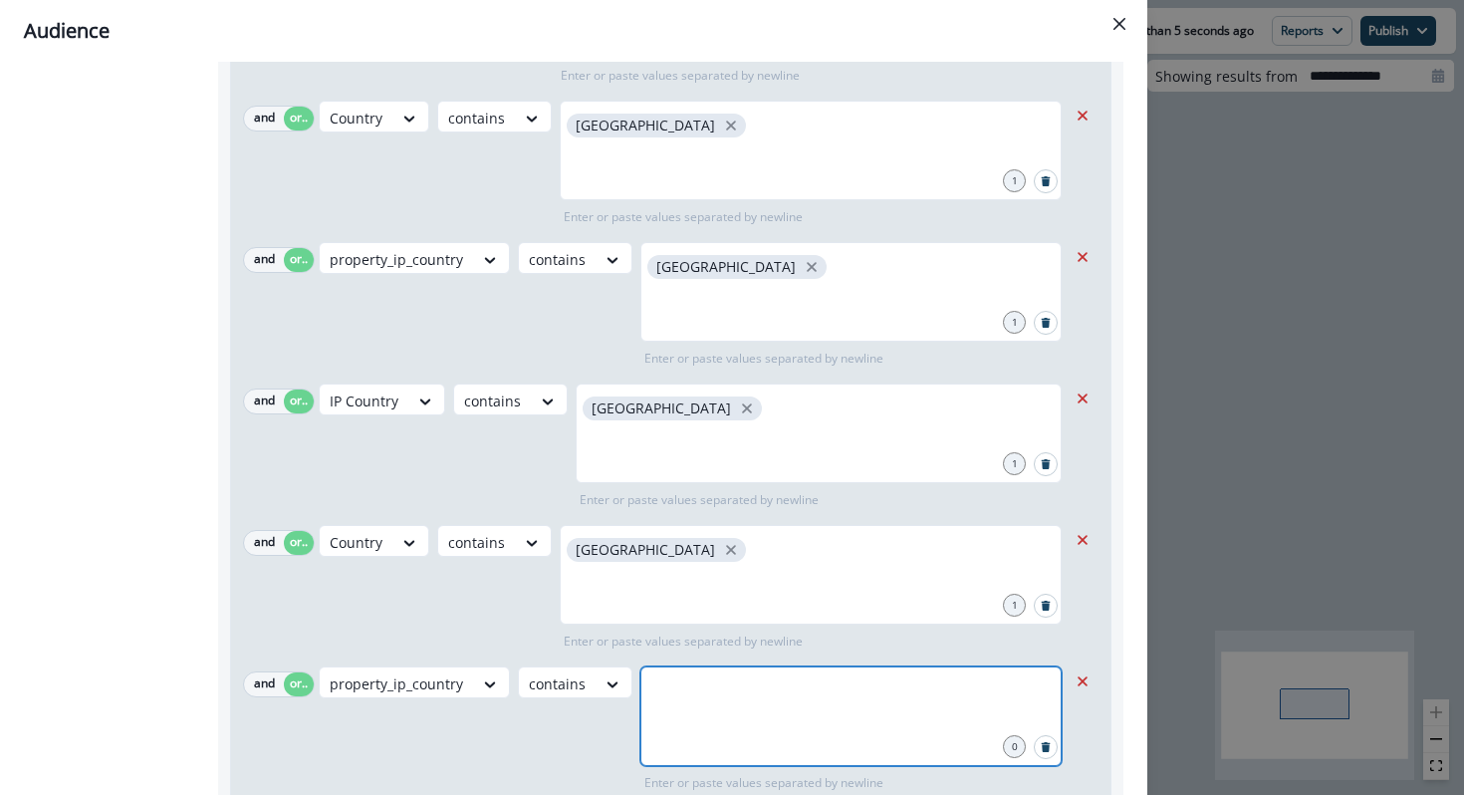
click at [660, 671] on input "text" at bounding box center [850, 691] width 415 height 40
type input "*****"
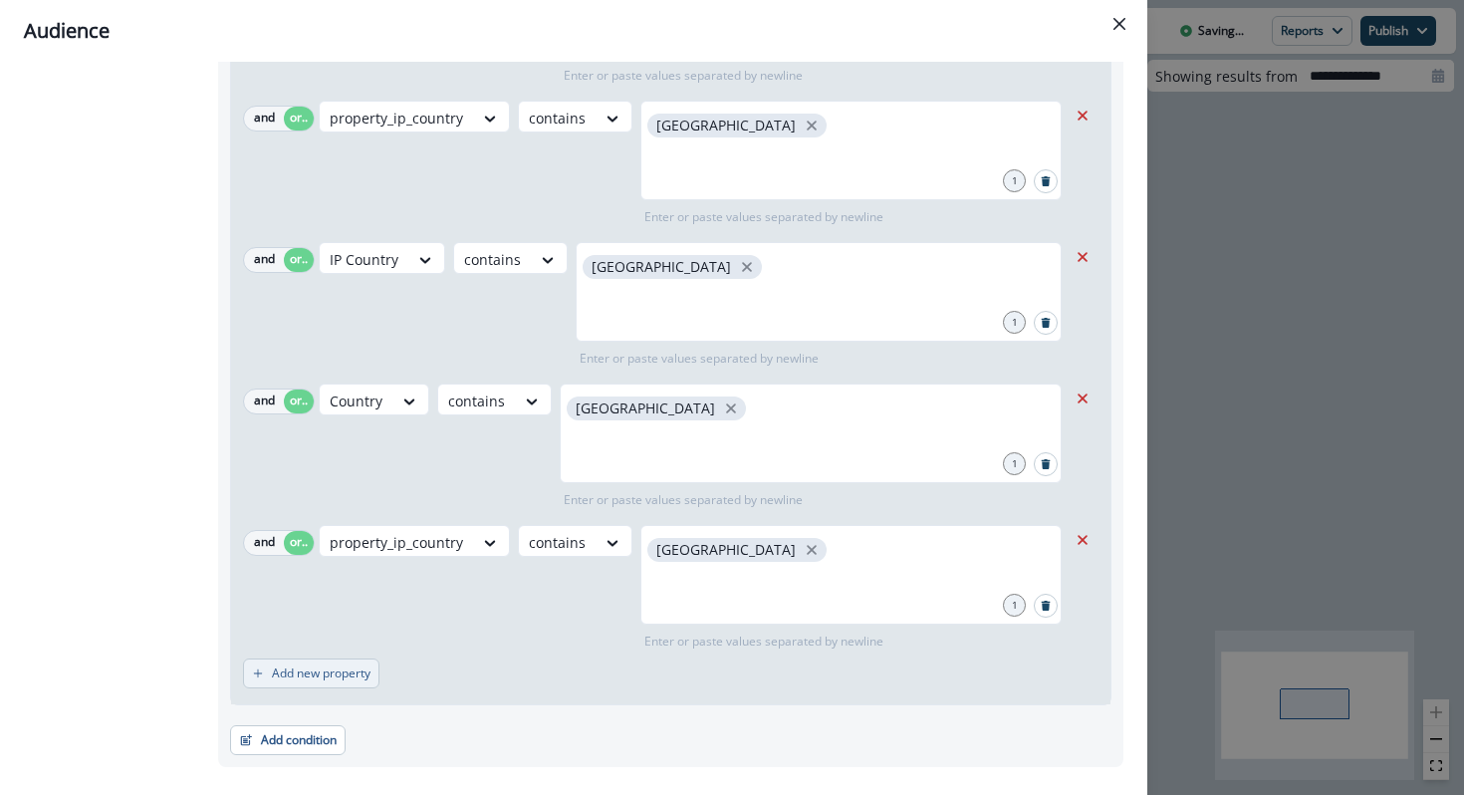
click at [355, 666] on p "Add new property" at bounding box center [321, 673] width 99 height 14
click at [302, 672] on button "or" at bounding box center [299, 684] width 30 height 24
click at [366, 671] on div at bounding box center [351, 683] width 42 height 25
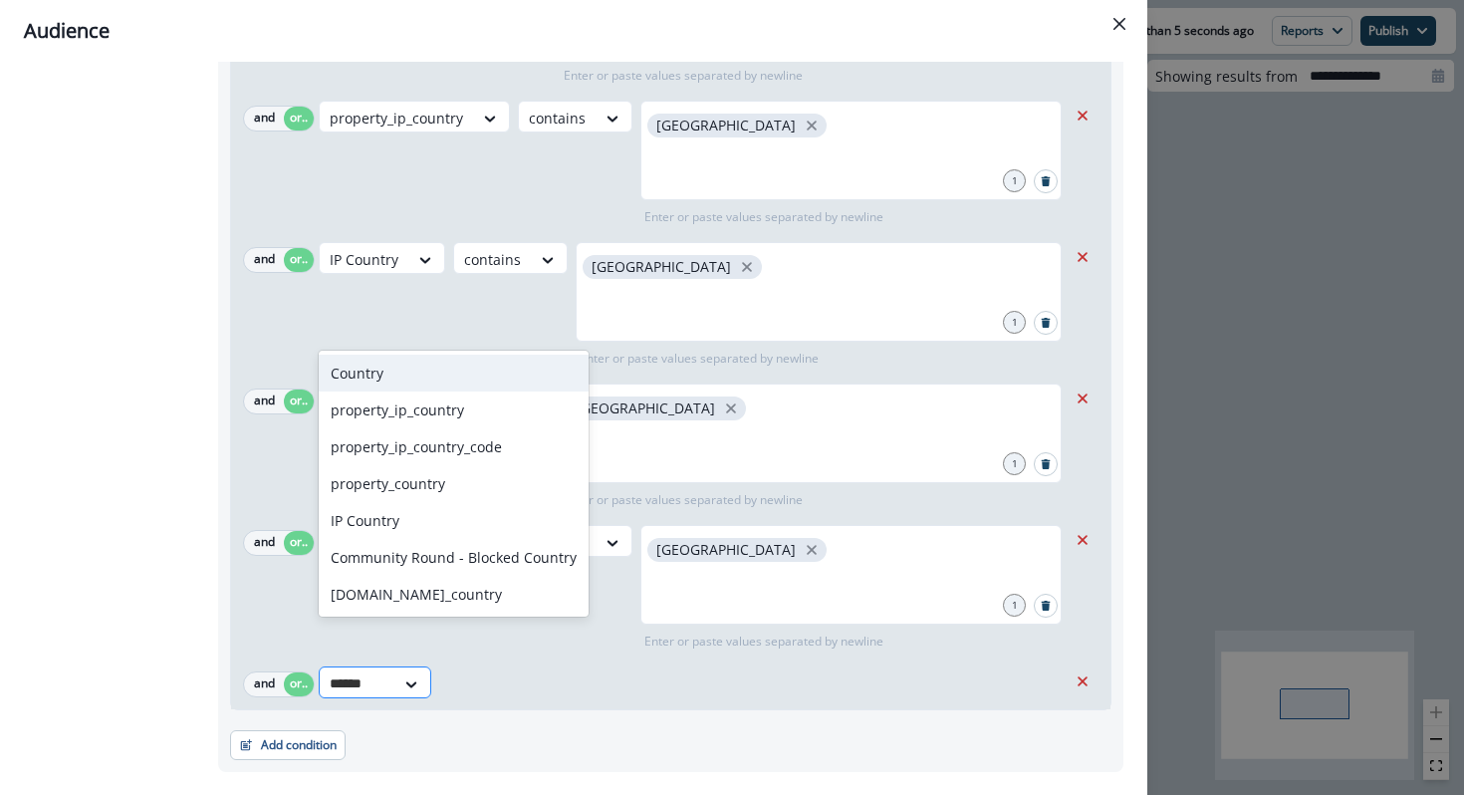
type input "*******"
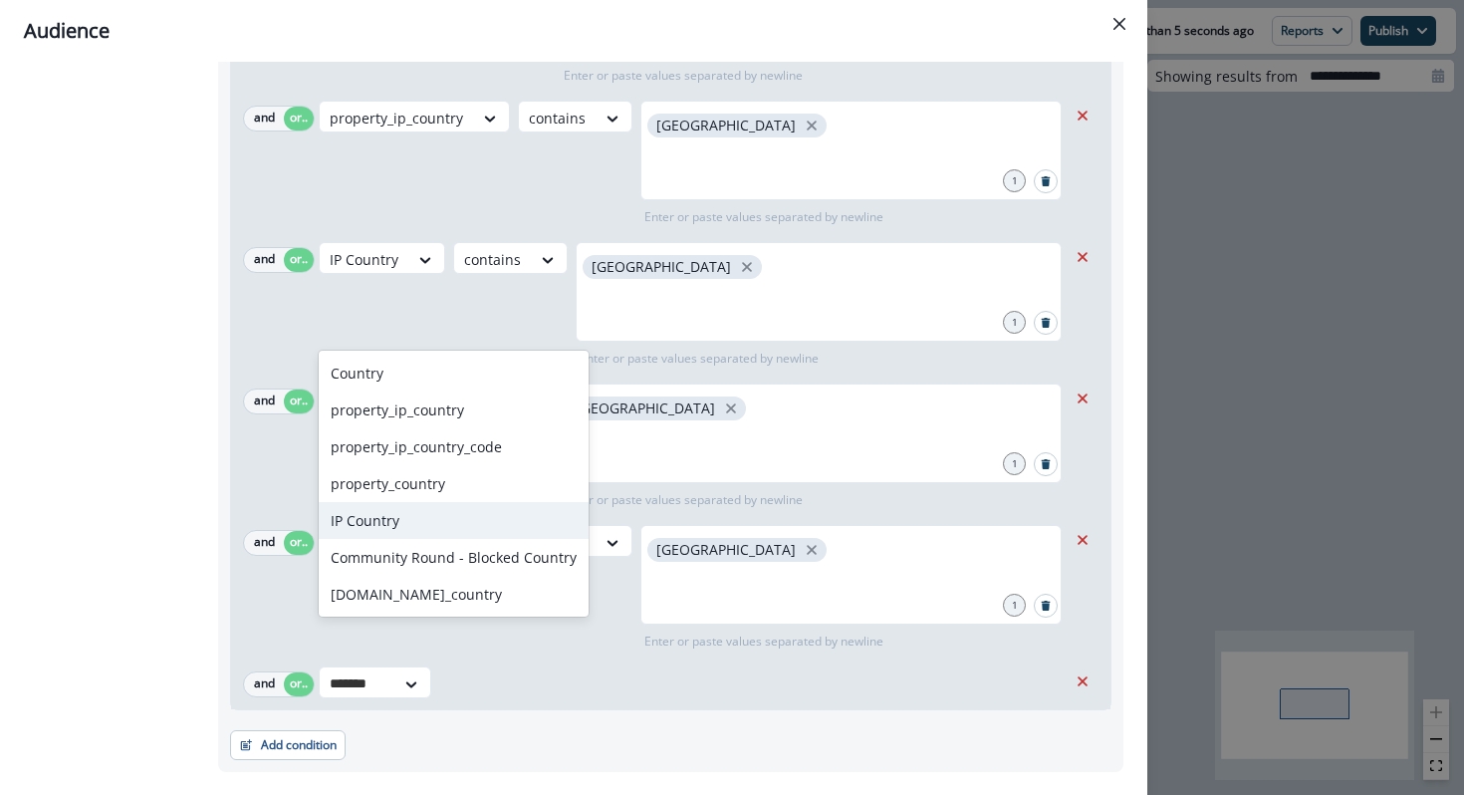
click at [434, 520] on div "IP Country" at bounding box center [454, 520] width 270 height 37
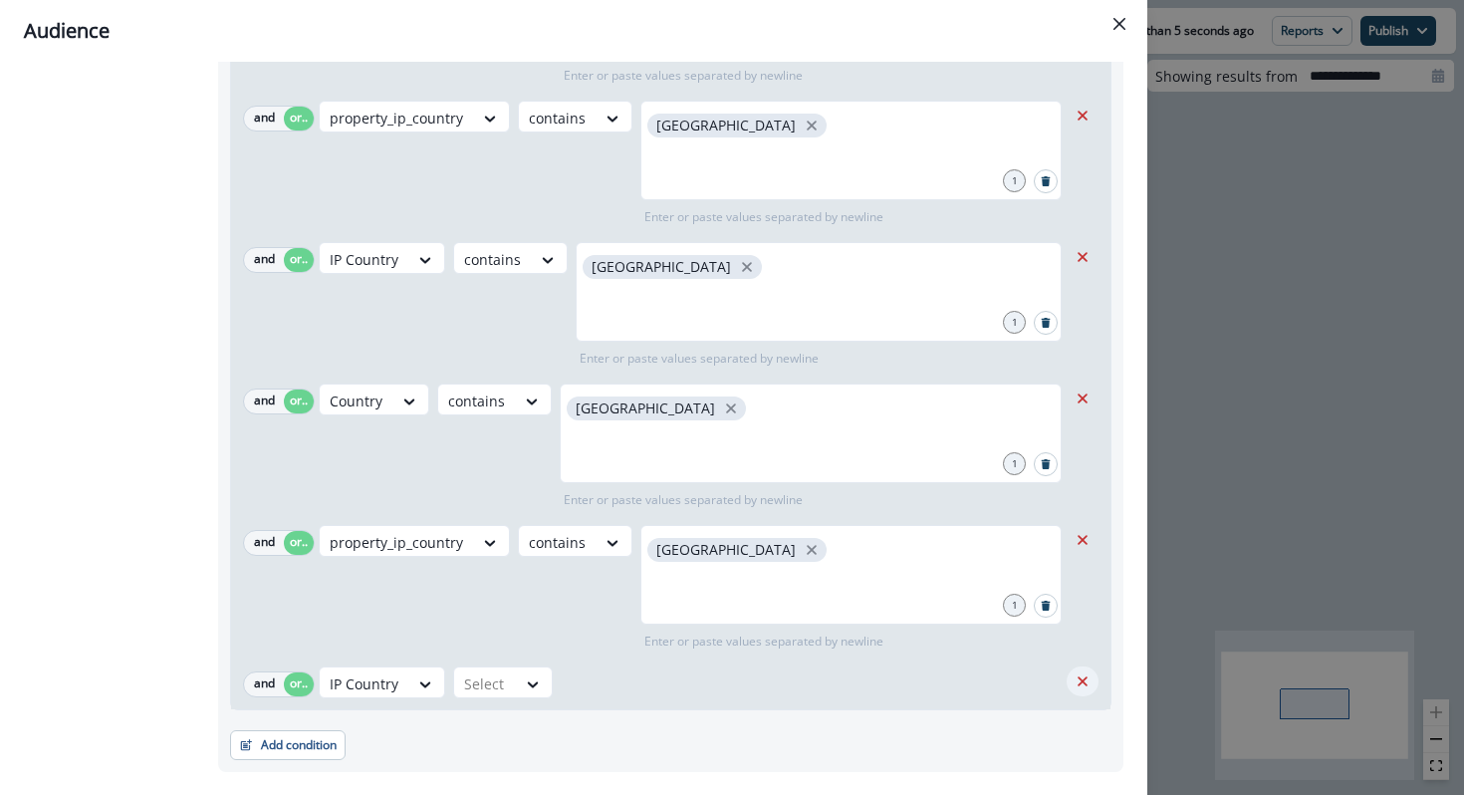
click at [1084, 672] on icon "Remove" at bounding box center [1082, 681] width 18 height 18
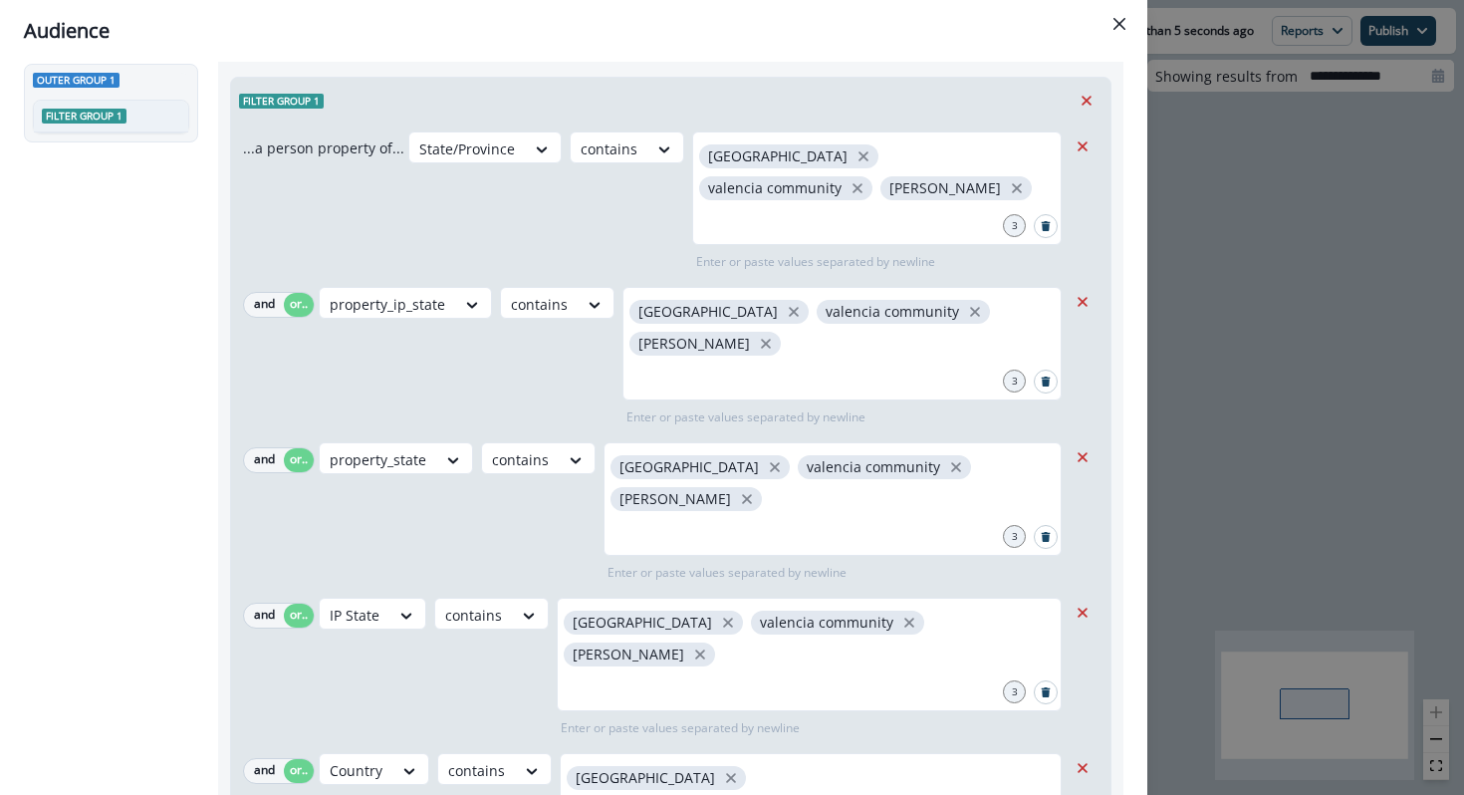
scroll to position [0, 0]
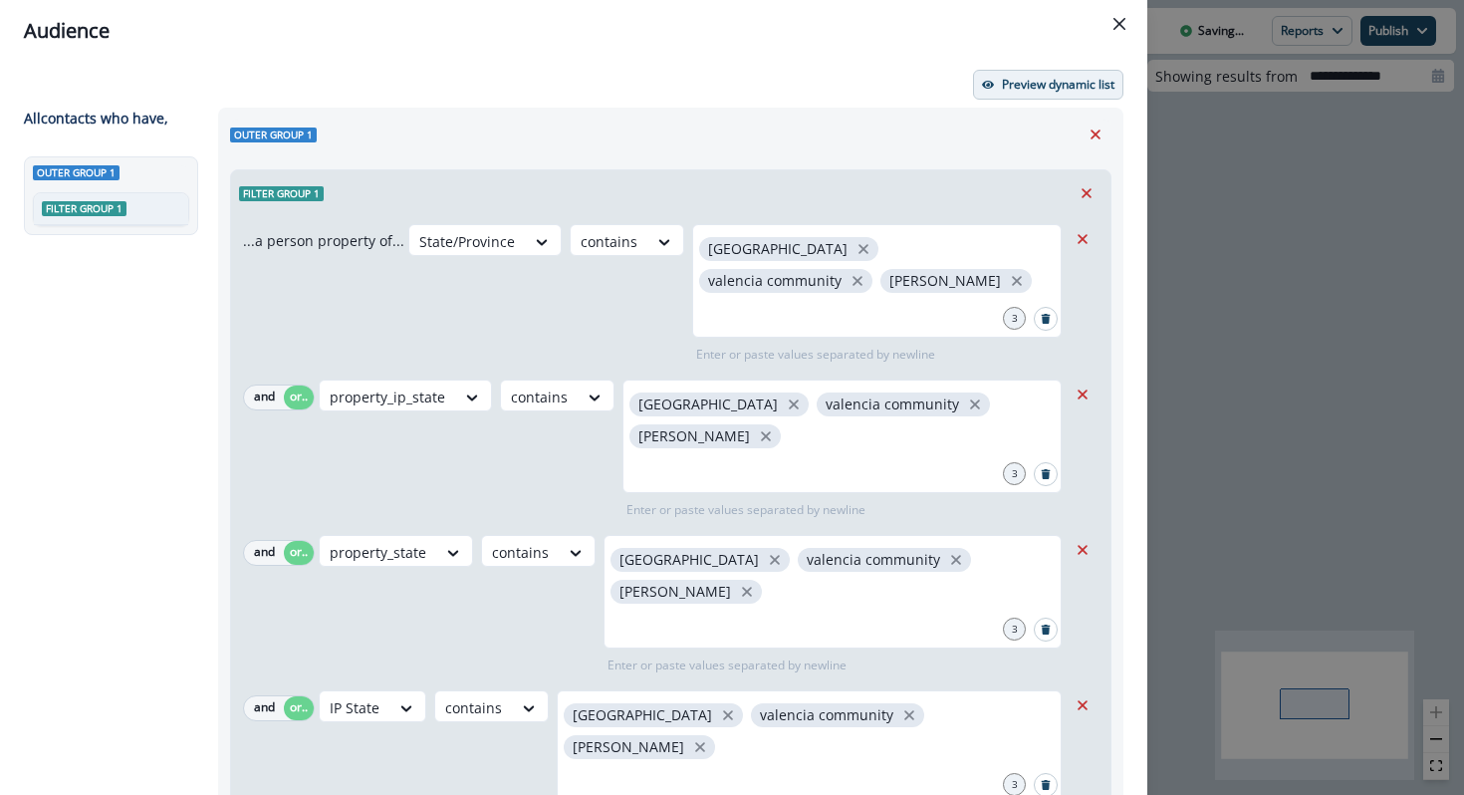
click at [1052, 83] on p "Preview dynamic list" at bounding box center [1058, 85] width 113 height 14
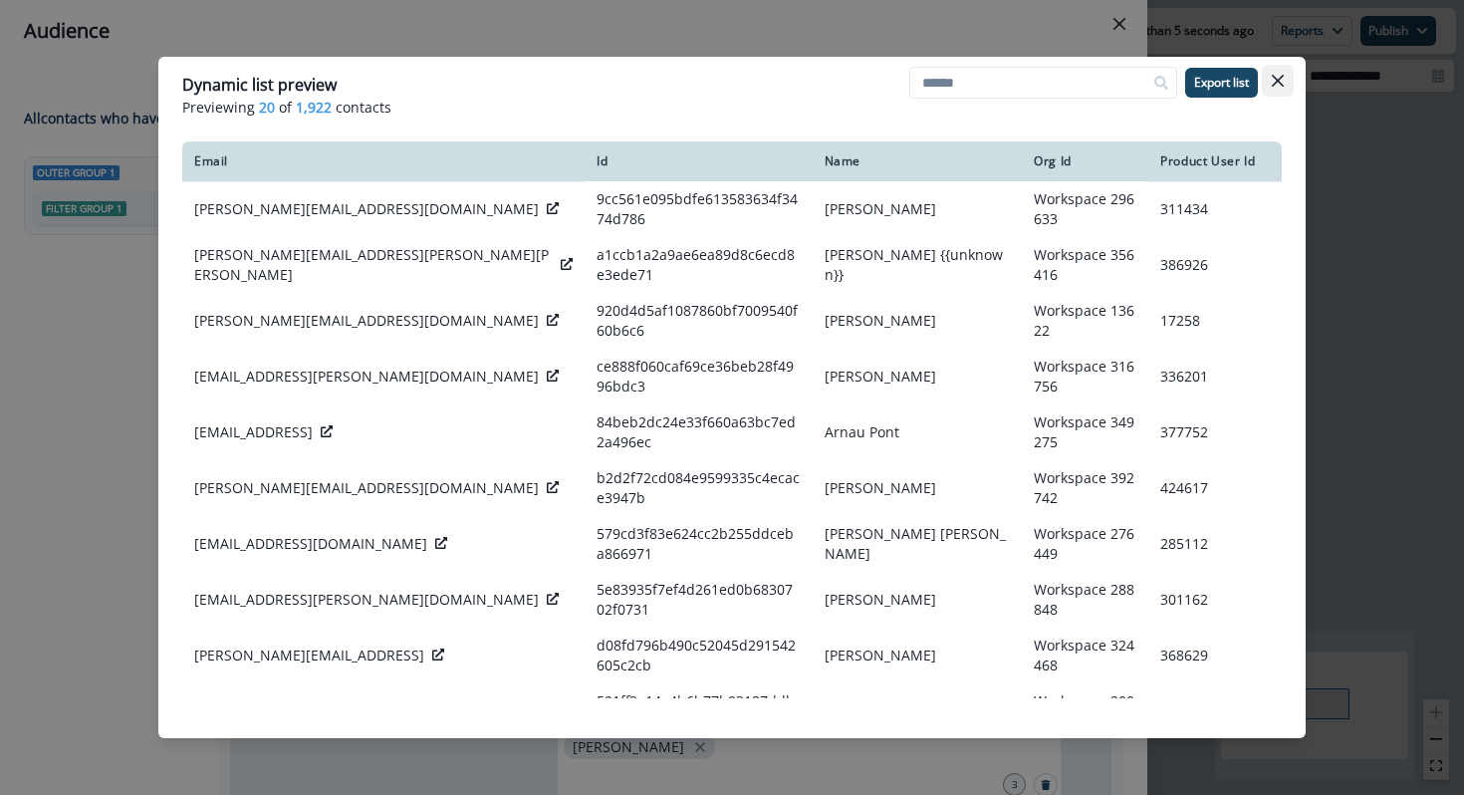
click at [1284, 78] on button "Close" at bounding box center [1278, 81] width 32 height 32
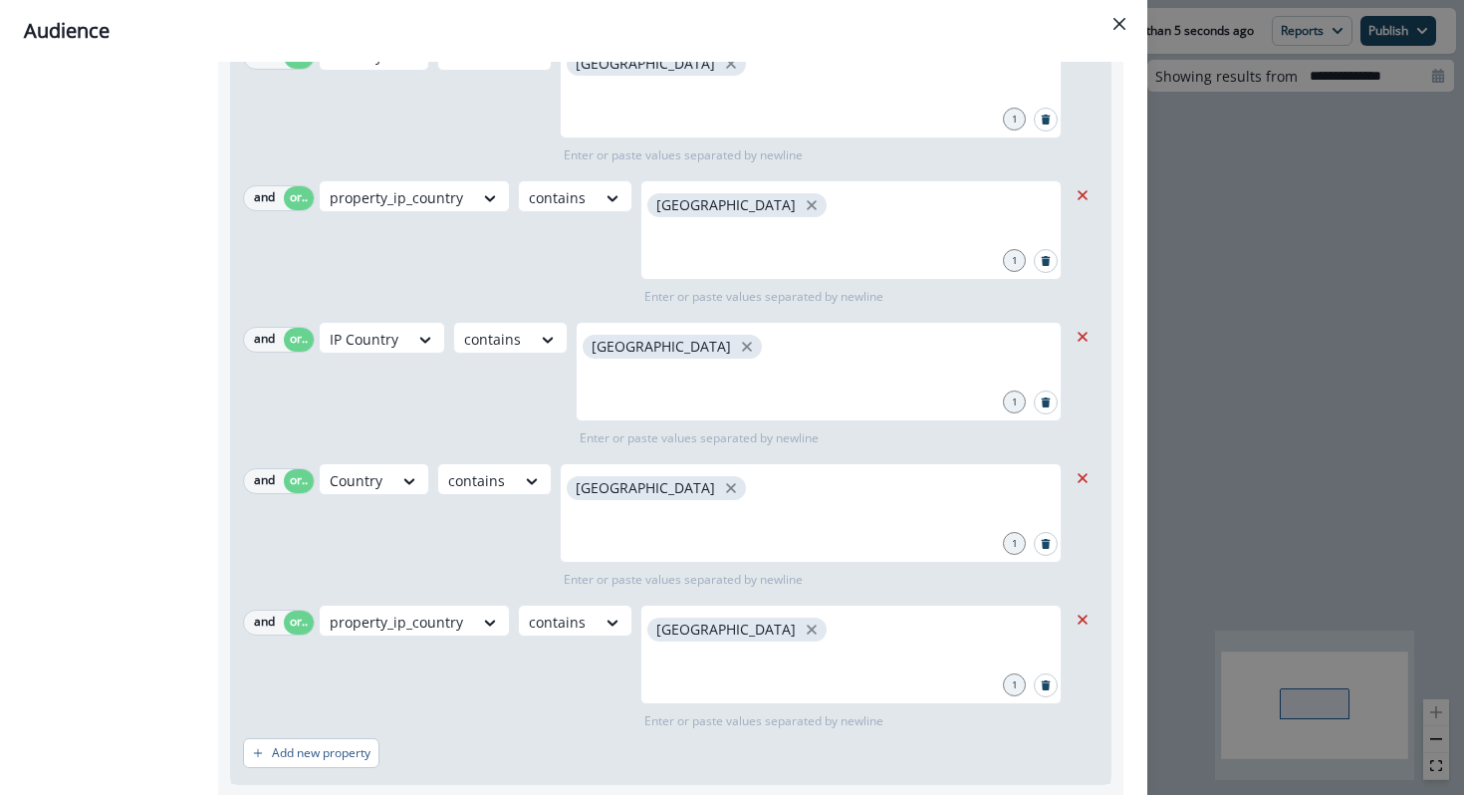
scroll to position [886, 0]
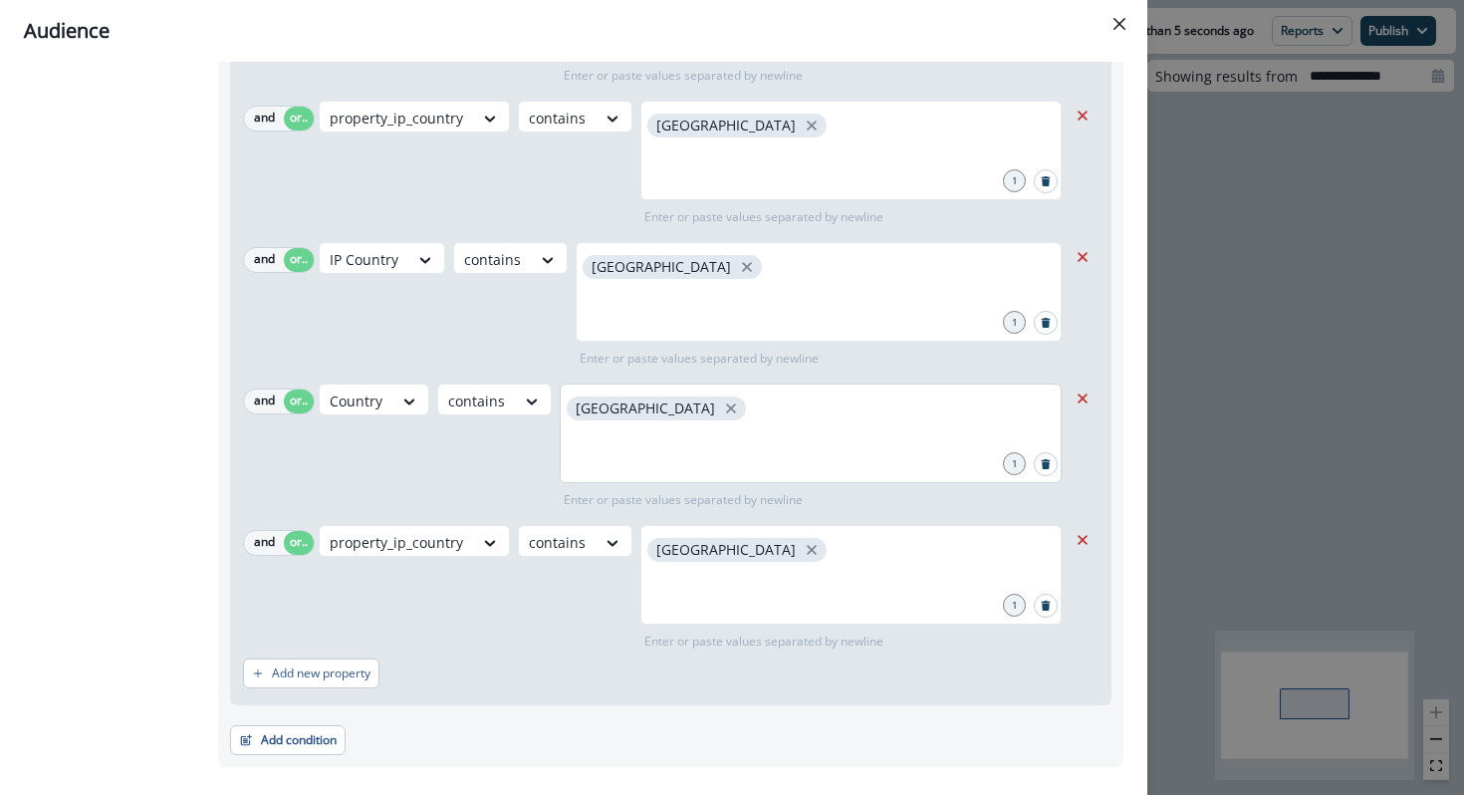
click at [794, 383] on div "spain" at bounding box center [811, 433] width 502 height 100
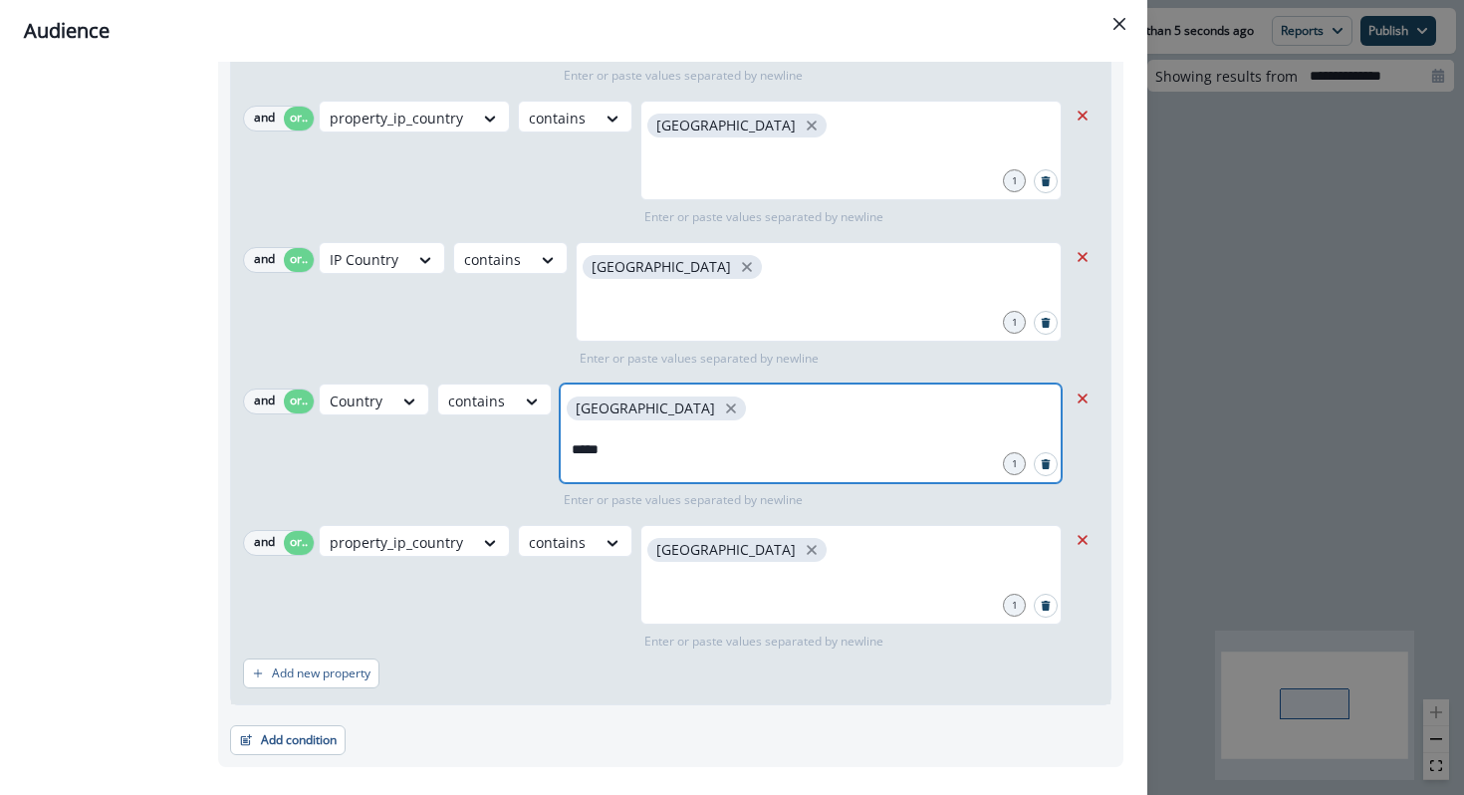
type input "******"
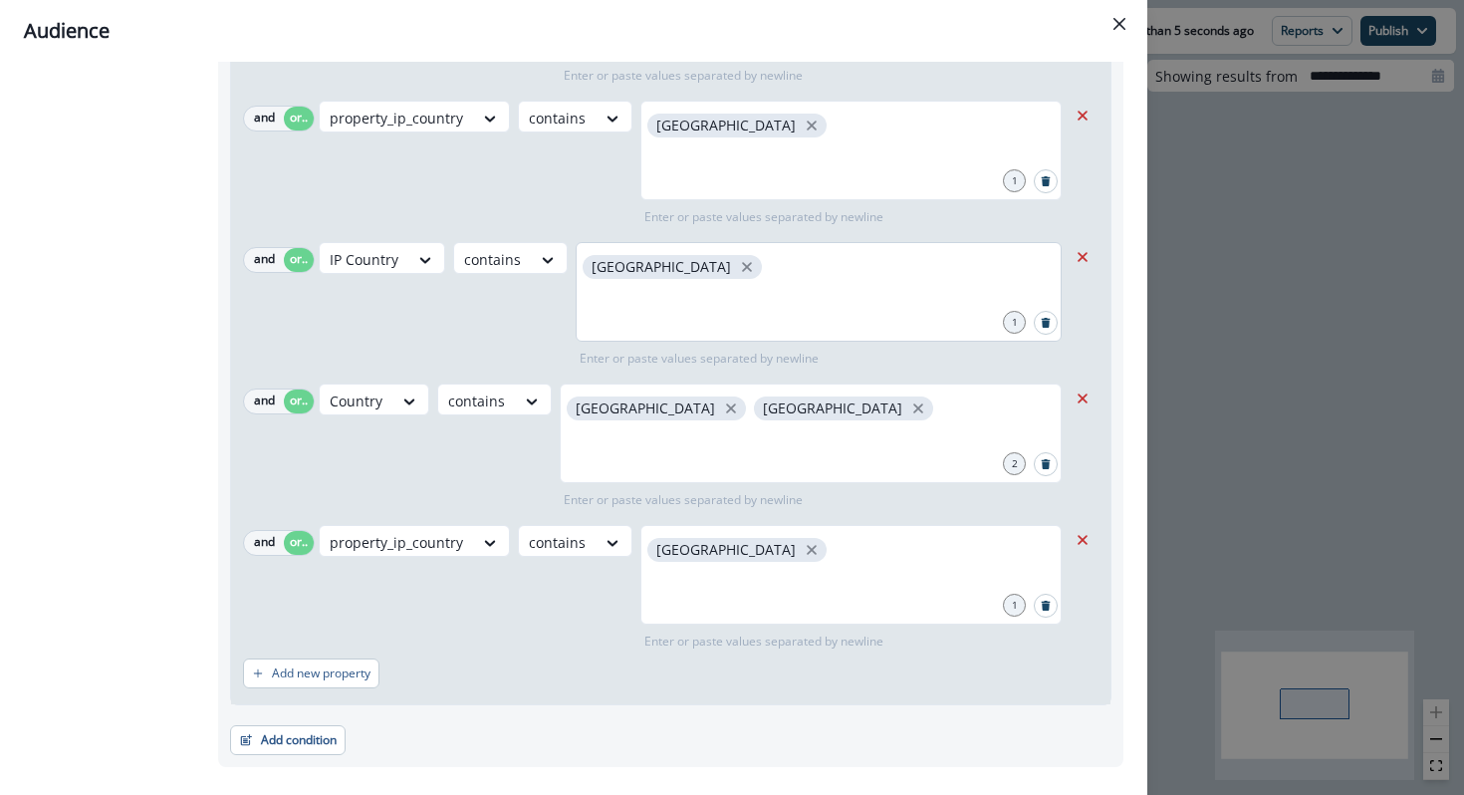
click at [908, 242] on div "spain" at bounding box center [819, 292] width 486 height 100
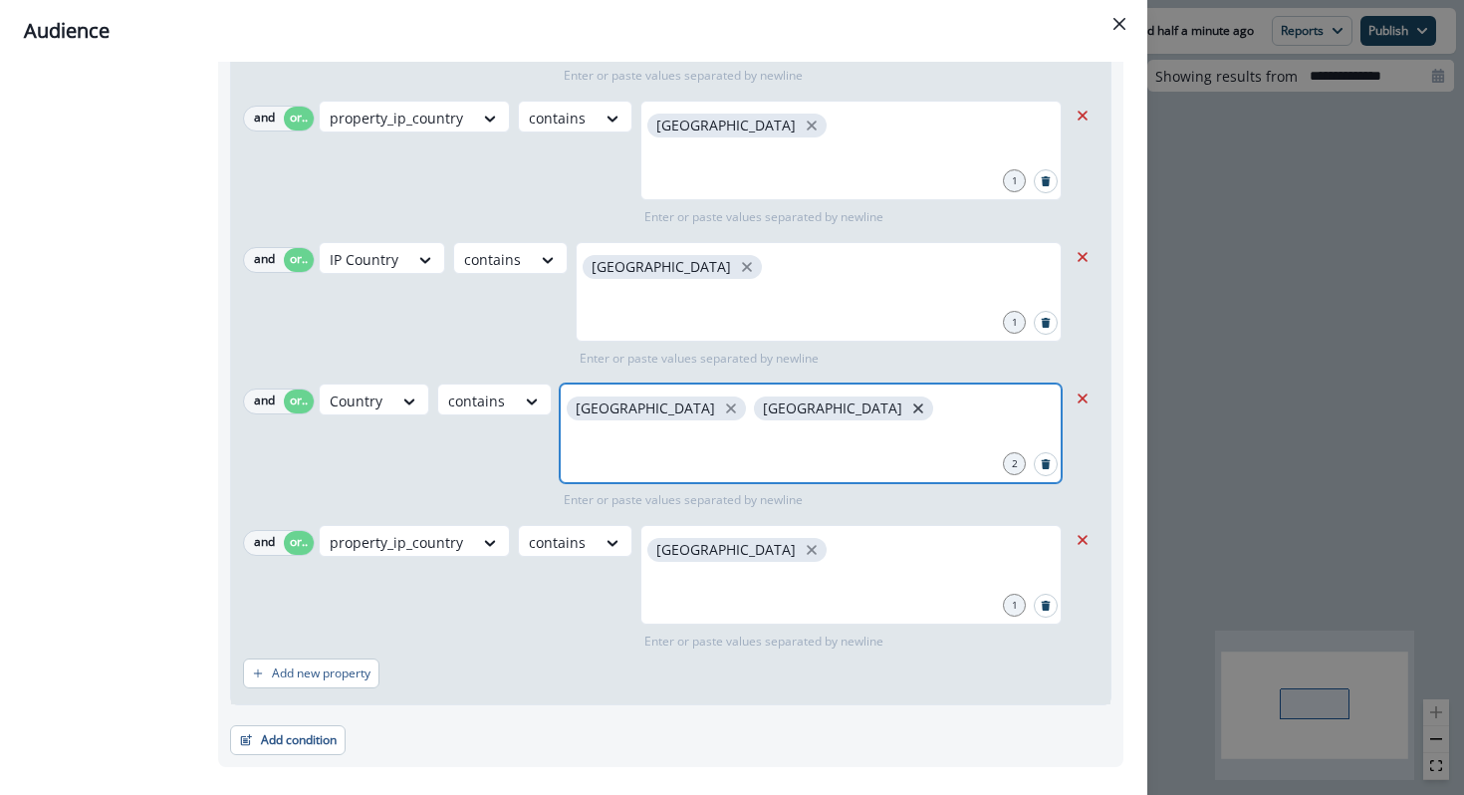
click at [909, 399] on icon "close" at bounding box center [918, 408] width 18 height 18
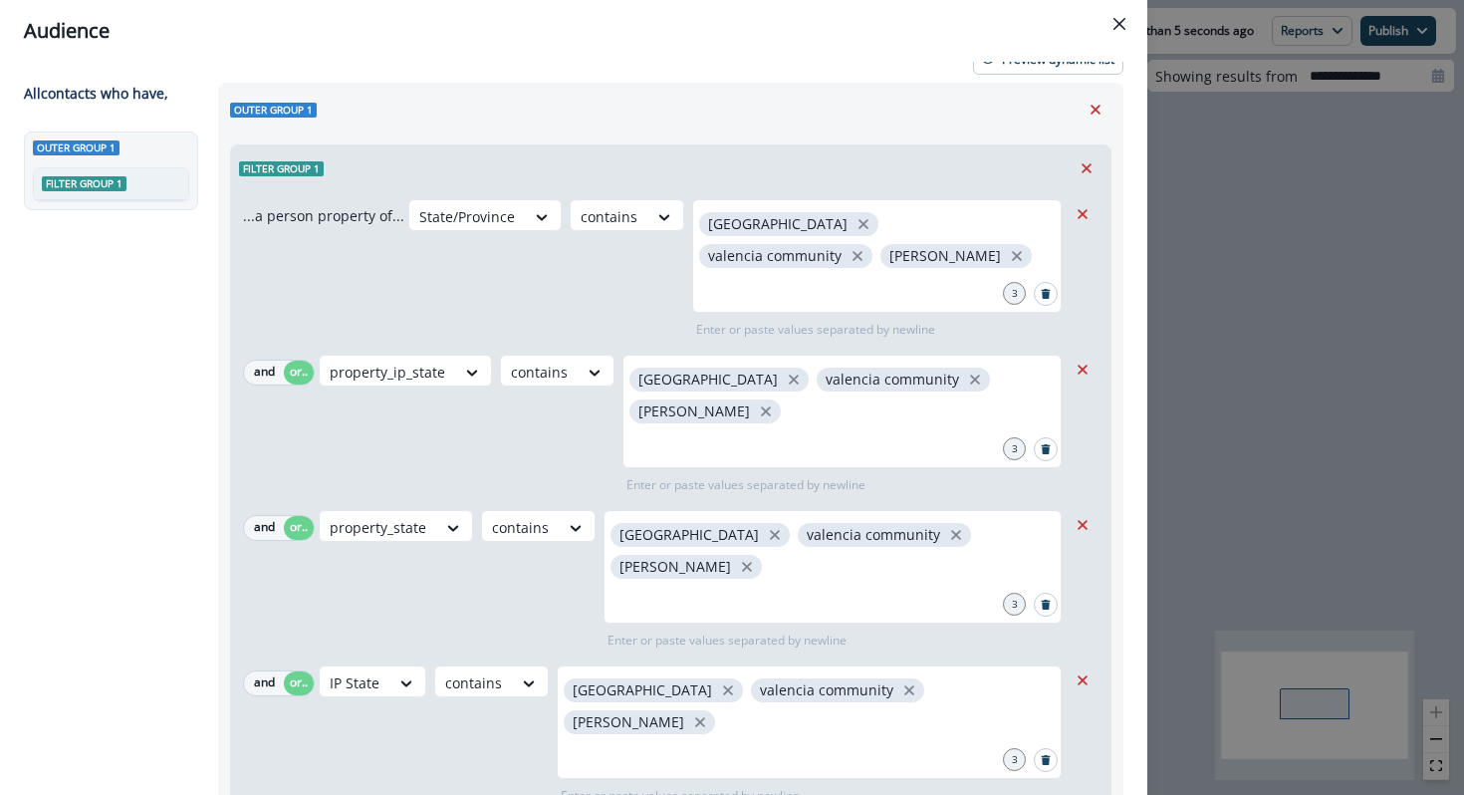
scroll to position [0, 0]
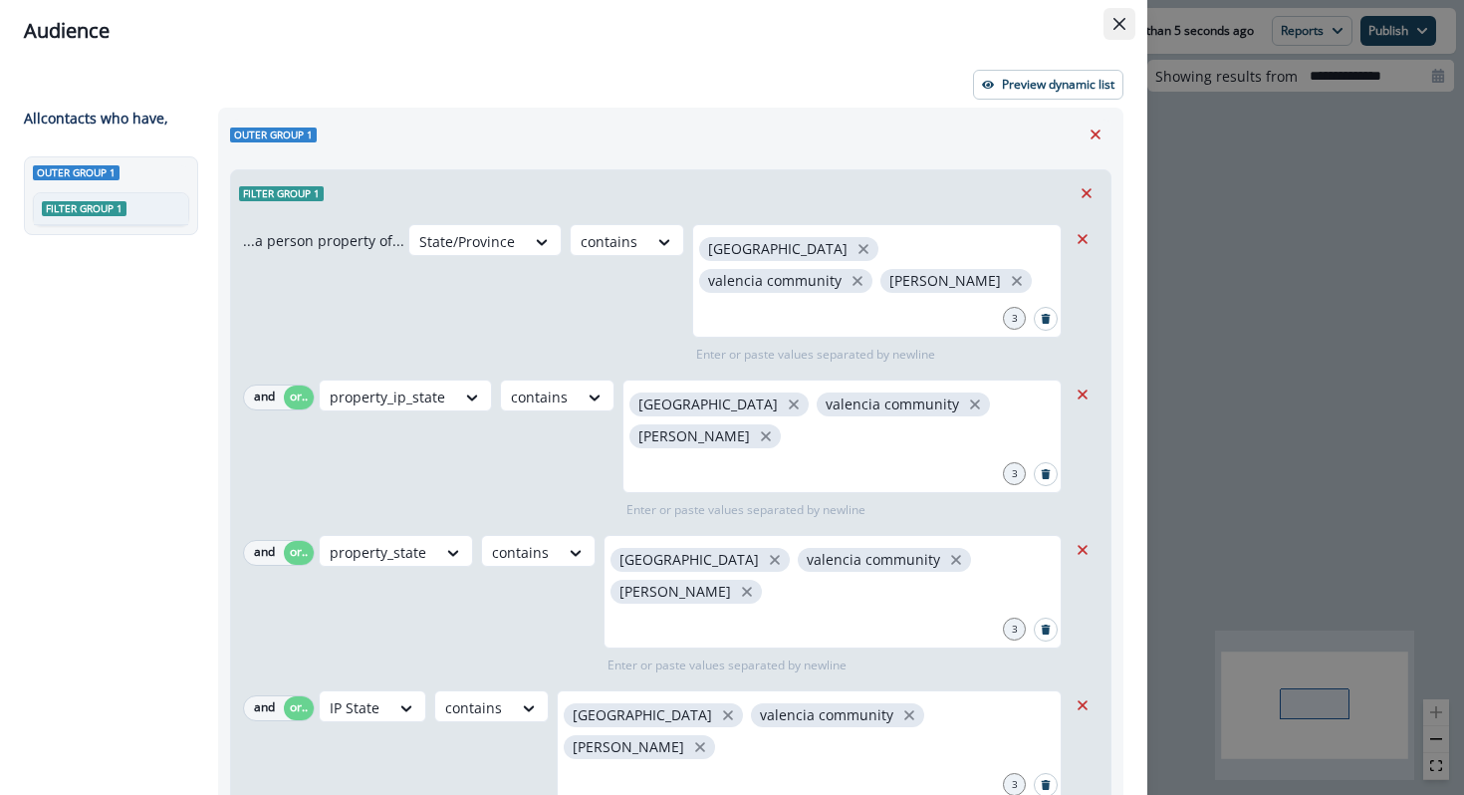
click at [1119, 32] on button "Close" at bounding box center [1119, 24] width 32 height 32
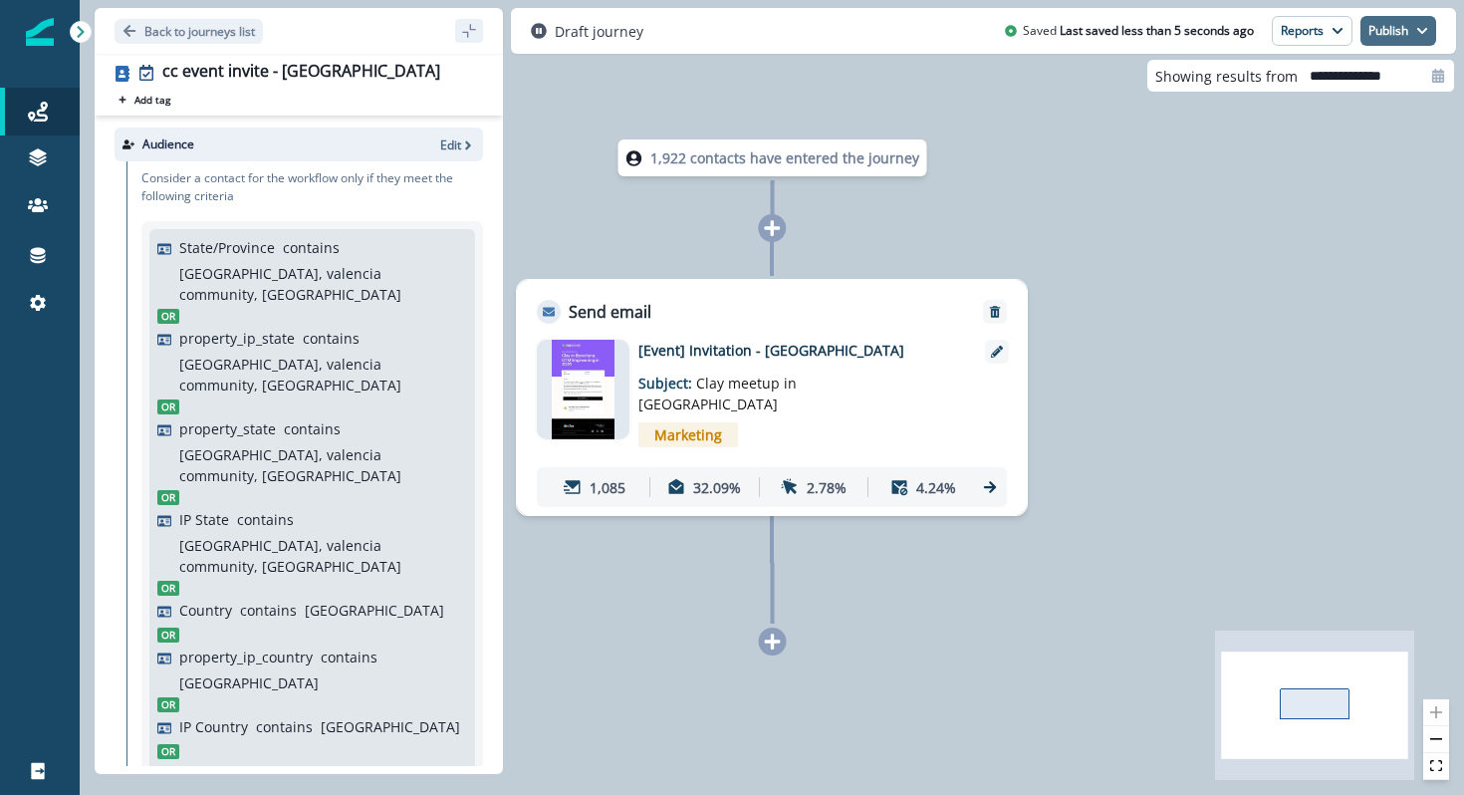
click at [1373, 33] on button "Publish" at bounding box center [1398, 31] width 76 height 30
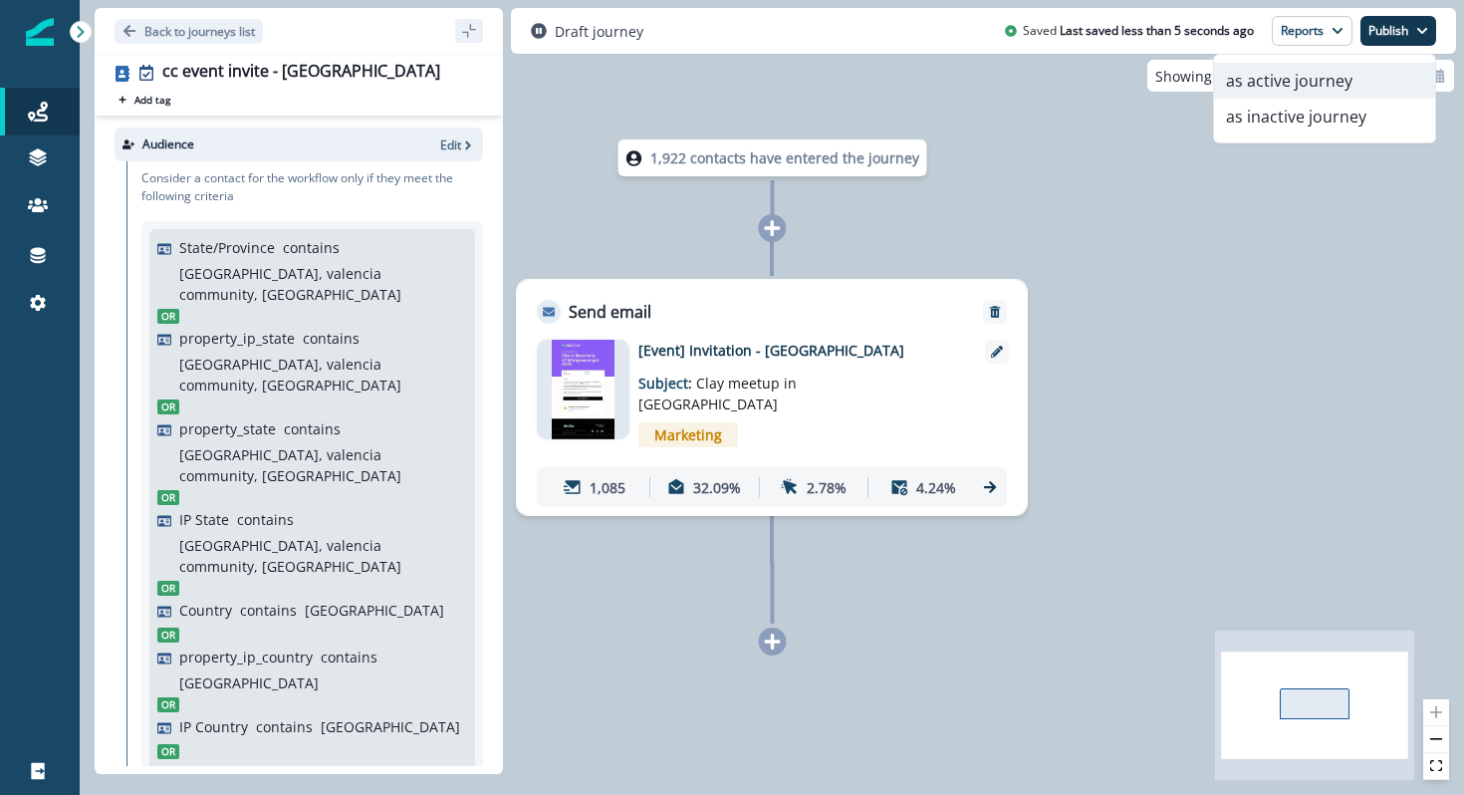
click at [1302, 79] on button "as active journey" at bounding box center [1324, 81] width 221 height 36
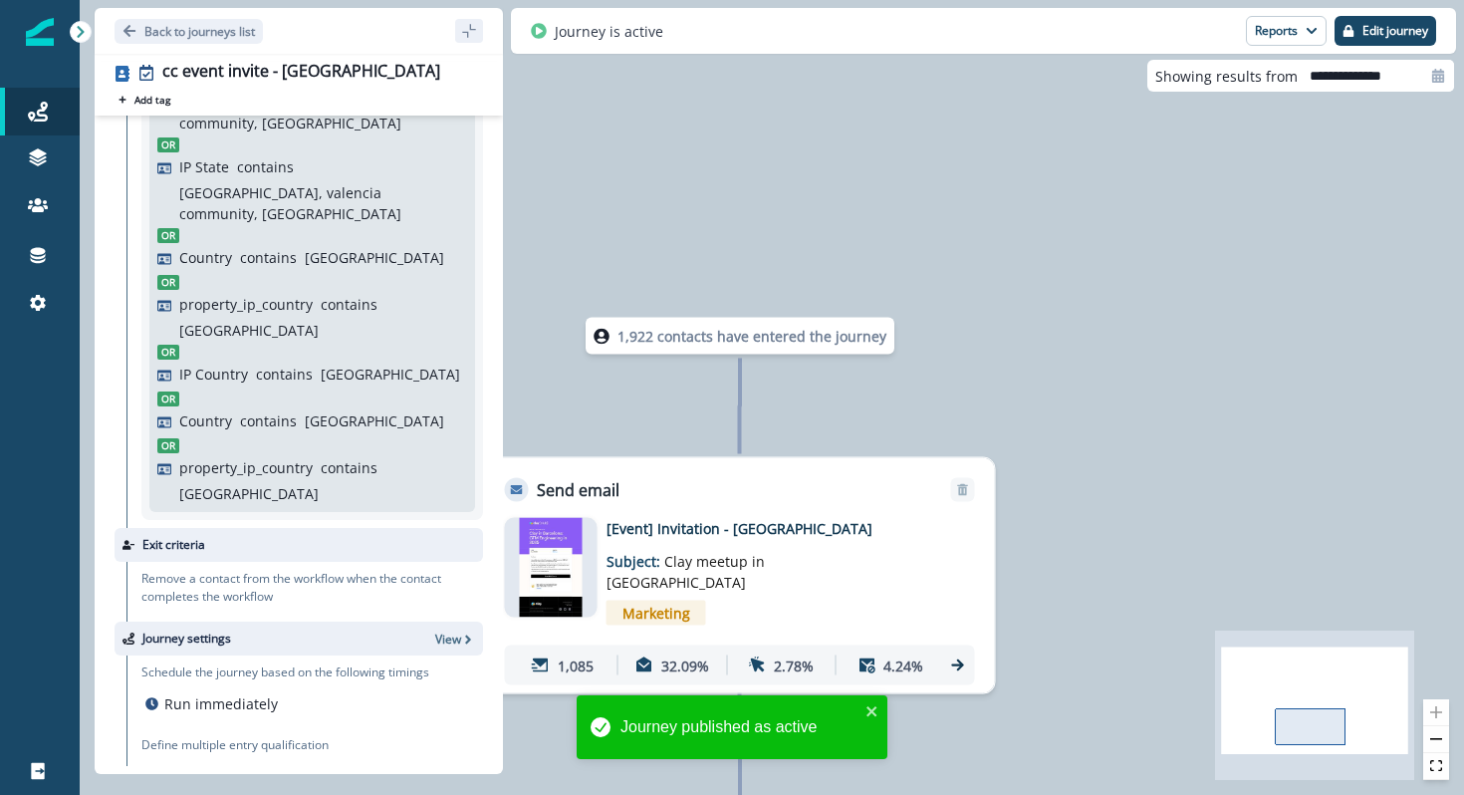
scroll to position [347, 0]
